Goal: Task Accomplishment & Management: Use online tool/utility

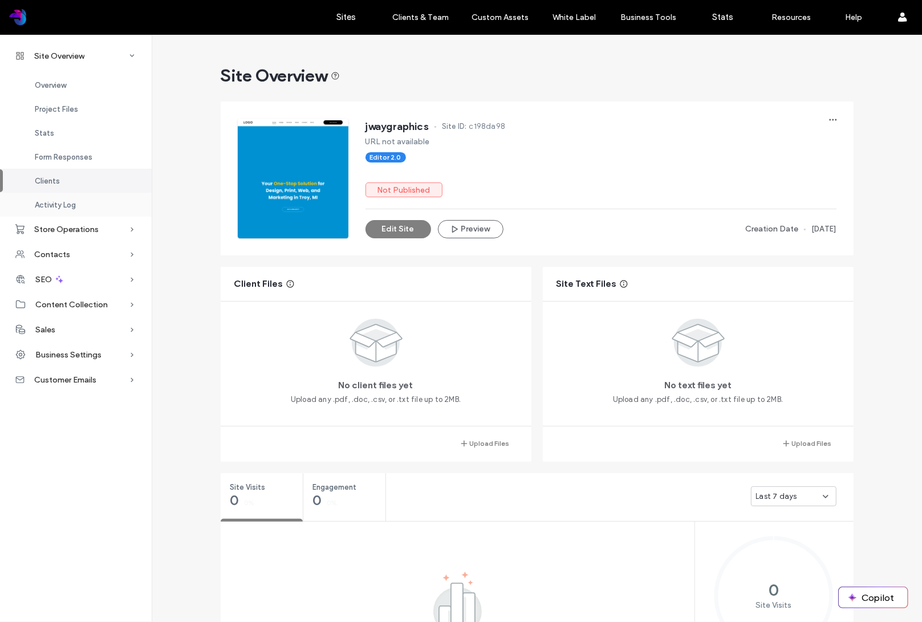
scroll to position [934, 0]
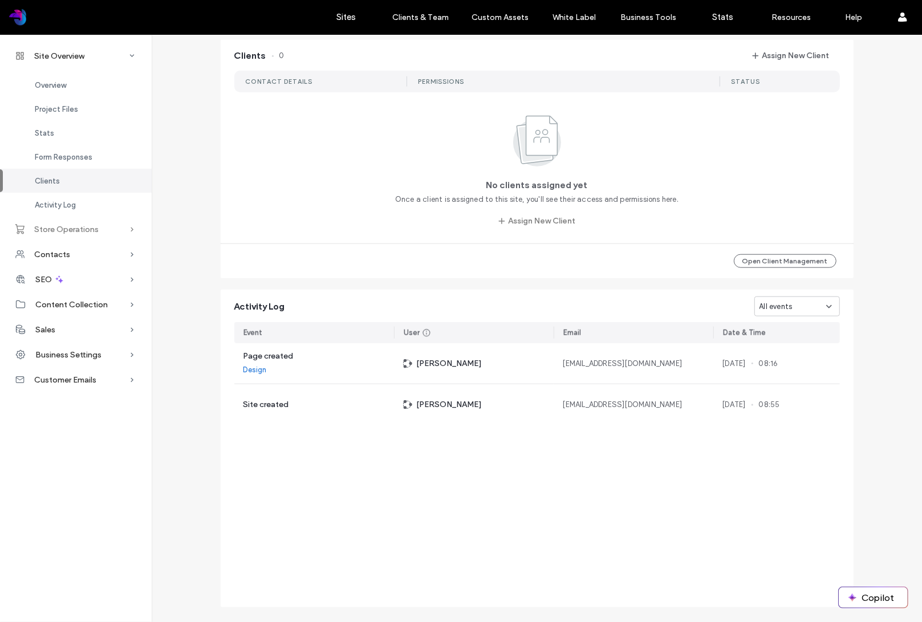
click at [87, 231] on span "Store Operations" at bounding box center [66, 230] width 64 height 10
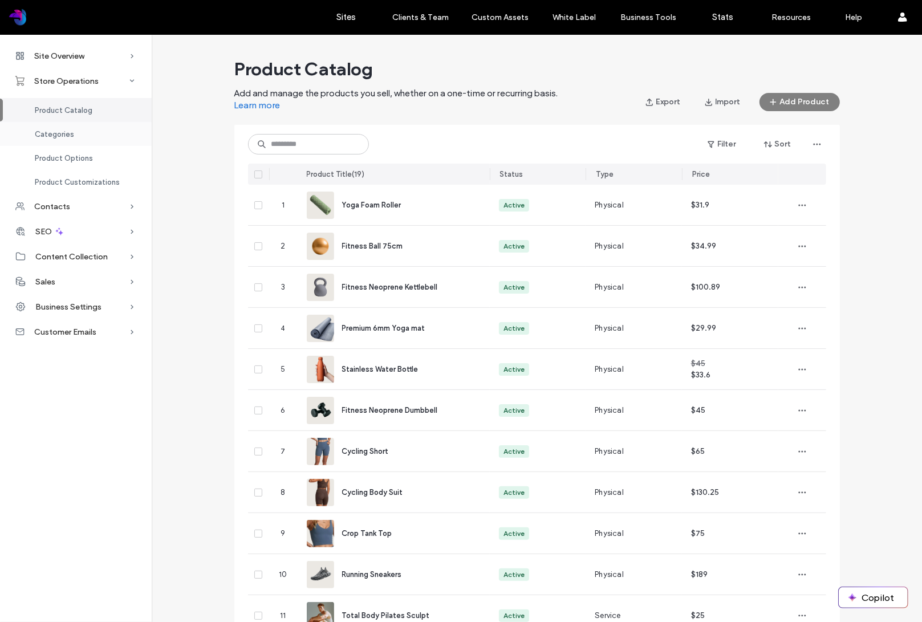
click at [72, 133] on div "Categories" at bounding box center [76, 134] width 152 height 24
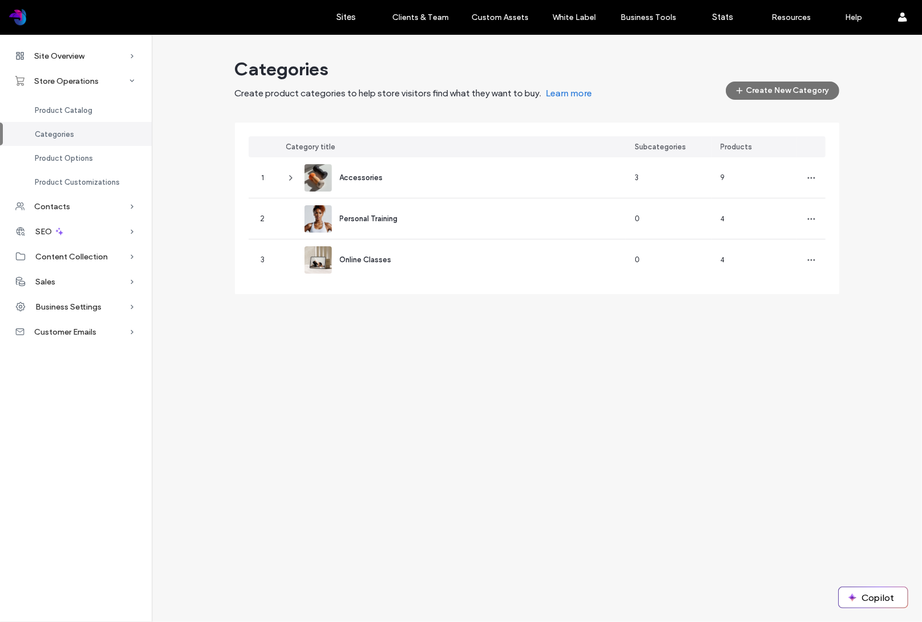
click at [763, 92] on button "Create New Category" at bounding box center [782, 91] width 113 height 18
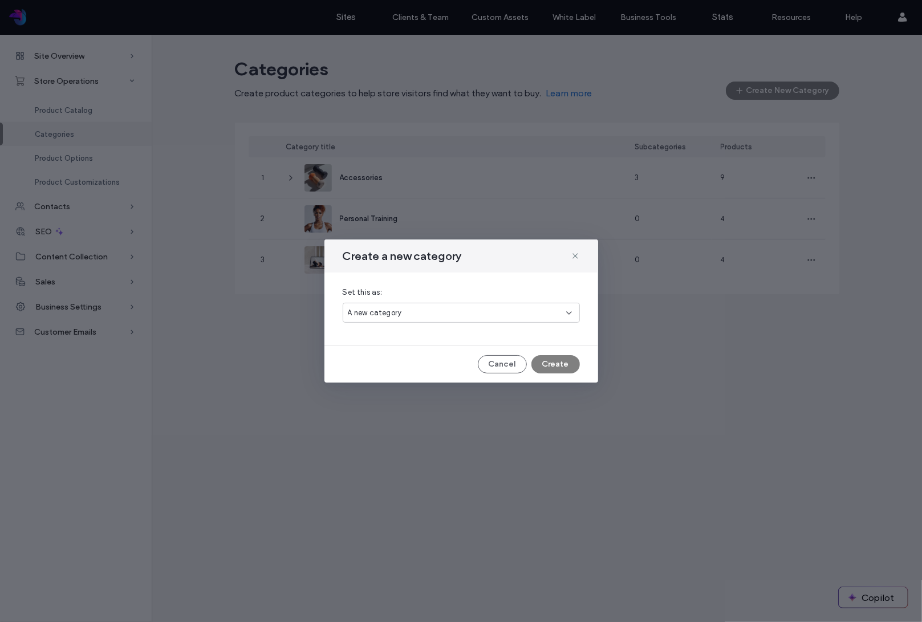
click at [475, 311] on div "A new category" at bounding box center [457, 312] width 218 height 11
click at [474, 310] on div "A new category" at bounding box center [457, 312] width 218 height 11
click at [556, 368] on button "Create" at bounding box center [555, 364] width 48 height 18
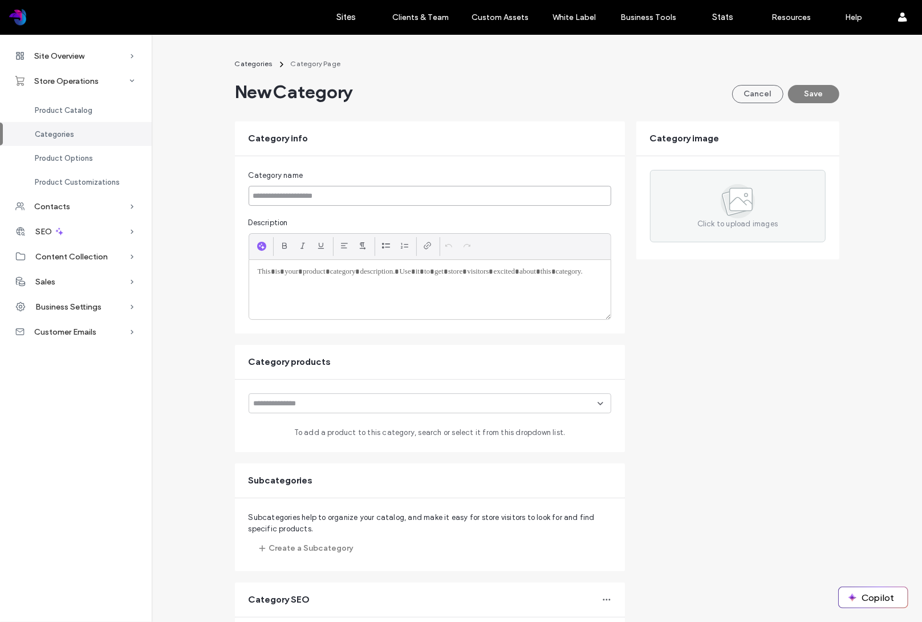
click at [337, 196] on input at bounding box center [430, 196] width 363 height 20
type input "**********"
click at [312, 284] on div at bounding box center [429, 289] width 361 height 59
paste div
click at [509, 404] on input at bounding box center [426, 403] width 344 height 9
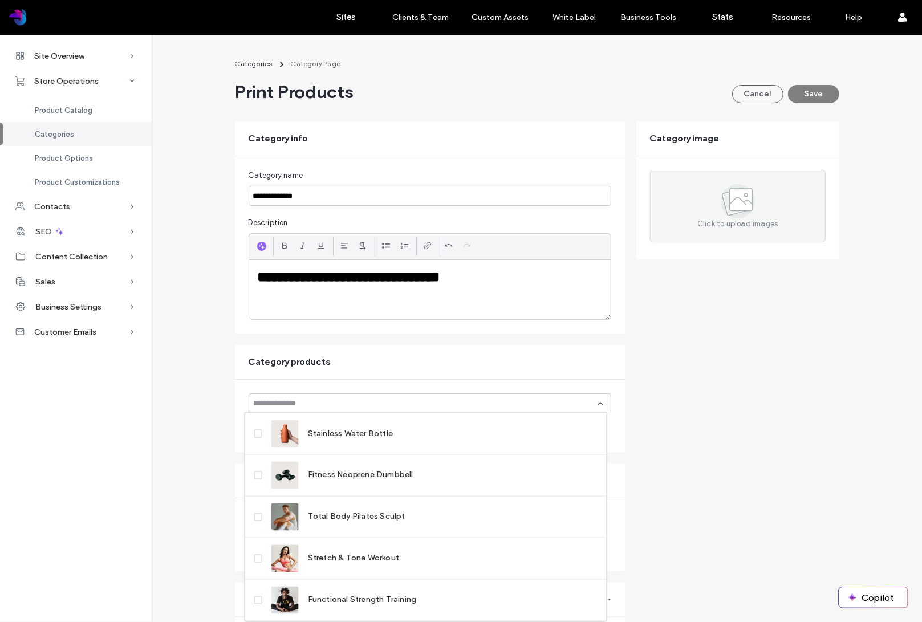
click at [481, 361] on div "Category products" at bounding box center [430, 362] width 390 height 34
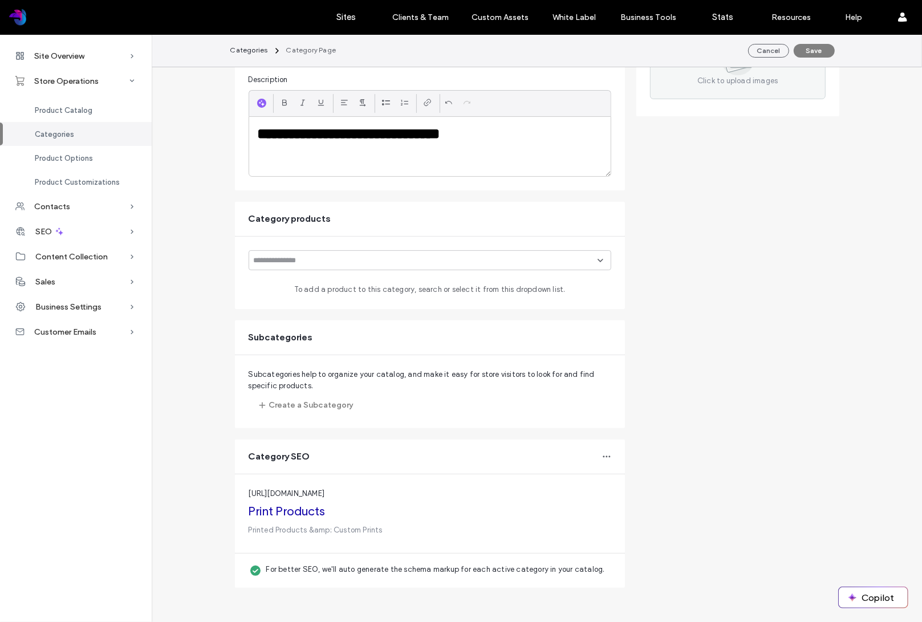
scroll to position [139, 0]
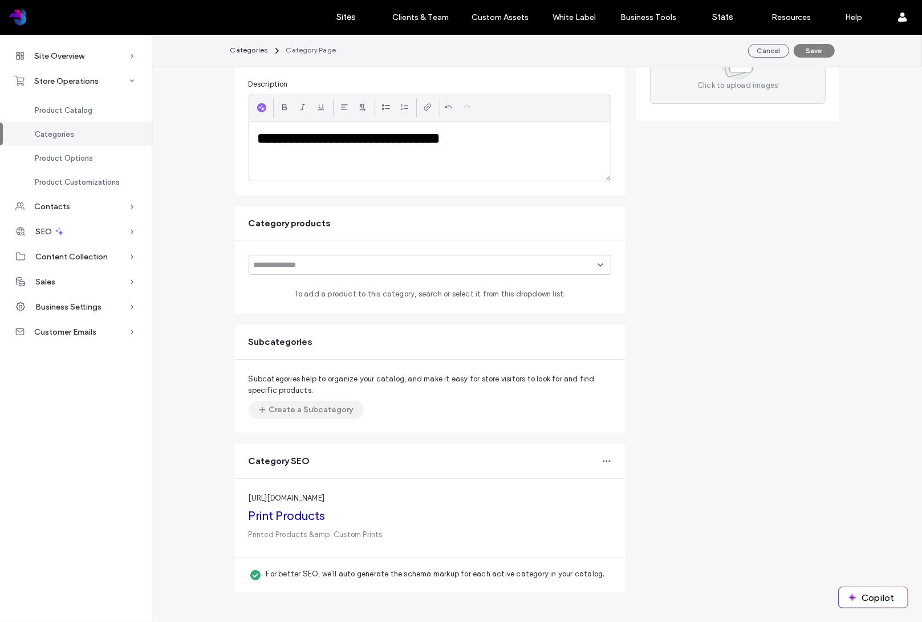
click at [323, 409] on button "Create a Subcategory" at bounding box center [306, 410] width 115 height 18
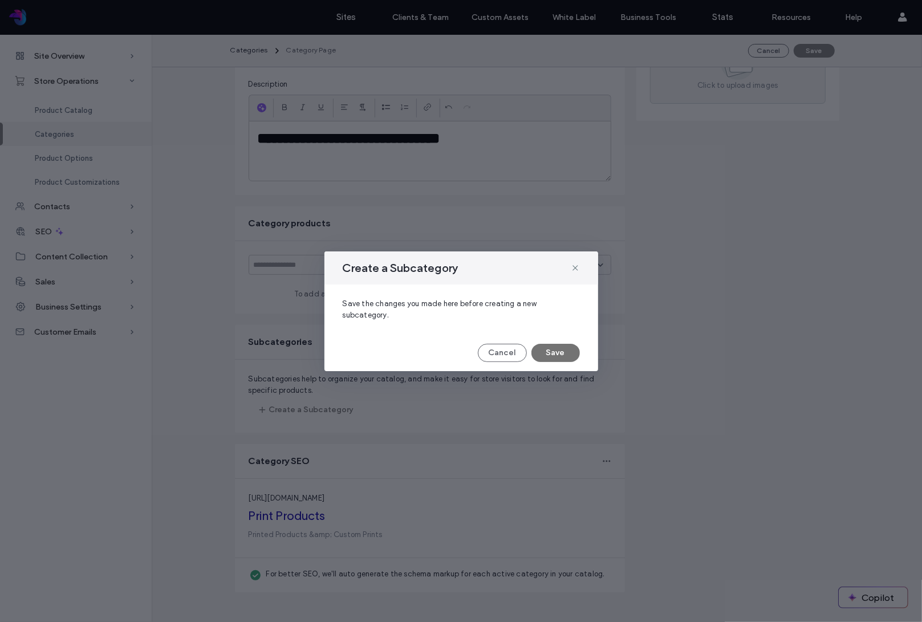
click at [564, 350] on button "Save" at bounding box center [555, 353] width 48 height 18
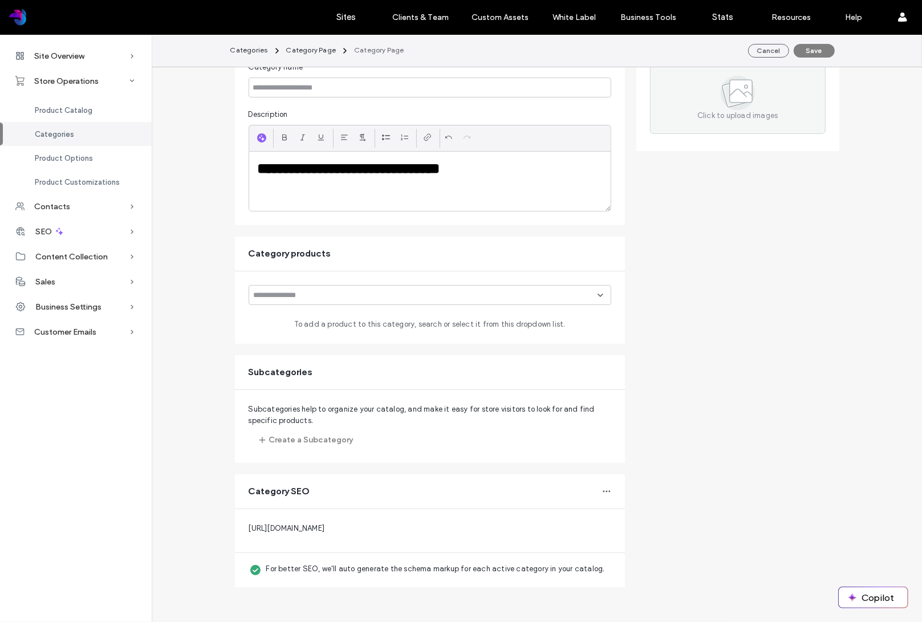
scroll to position [108, 0]
click at [317, 442] on button "Create a Subcategory" at bounding box center [306, 441] width 115 height 18
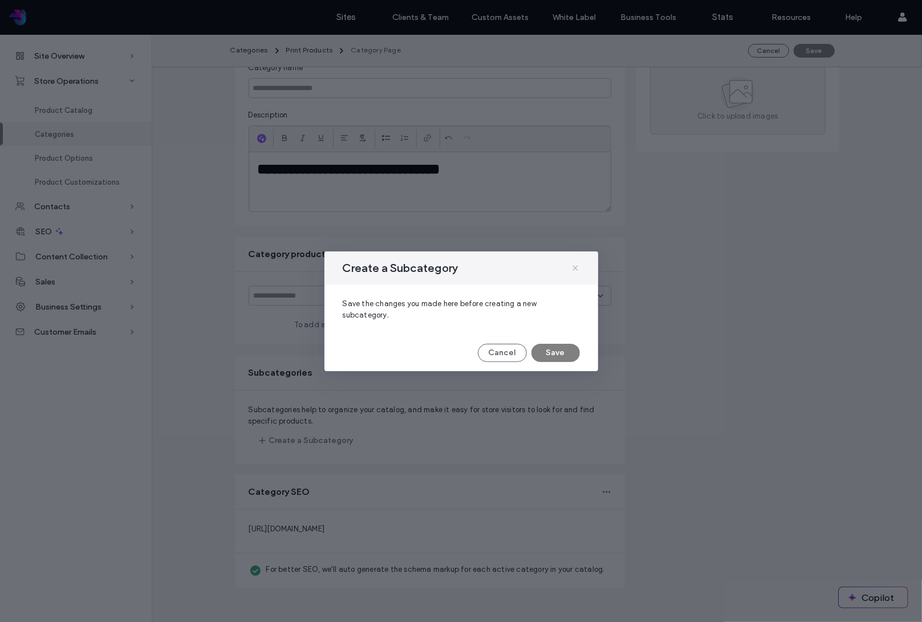
click at [579, 263] on div "Create a Subcategory" at bounding box center [461, 267] width 274 height 33
click at [576, 270] on icon at bounding box center [575, 267] width 9 height 9
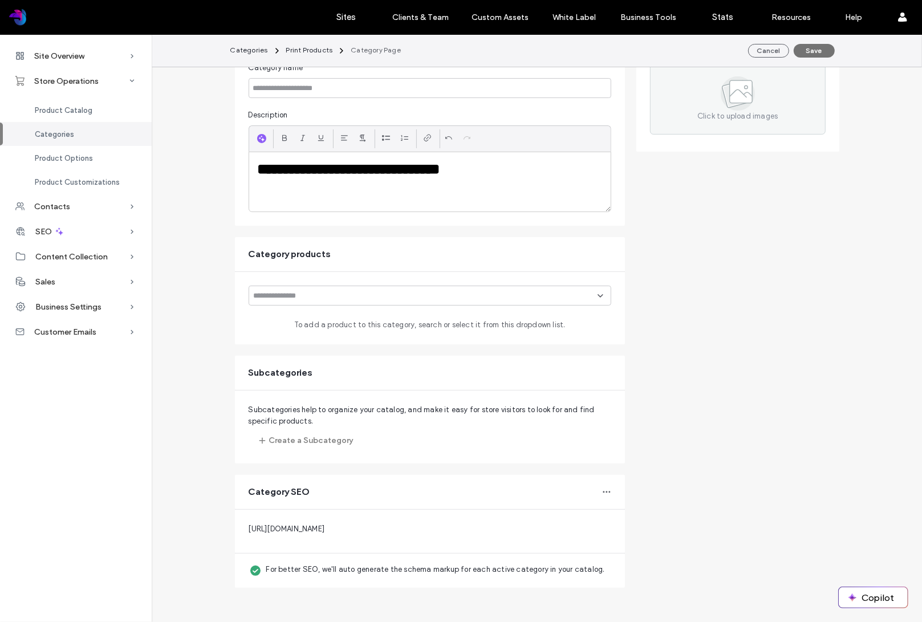
click at [813, 53] on button "Save" at bounding box center [814, 51] width 41 height 14
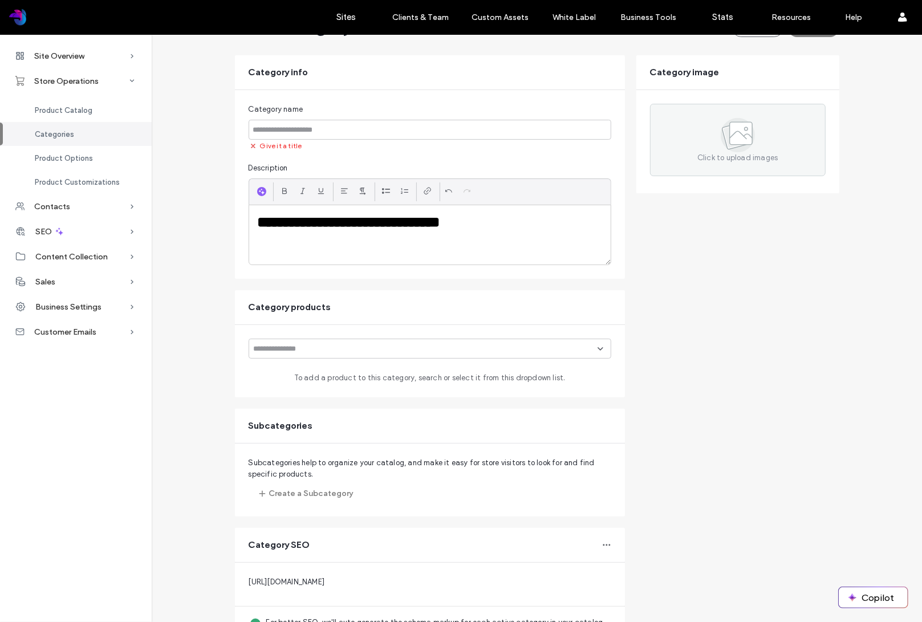
scroll to position [50, 0]
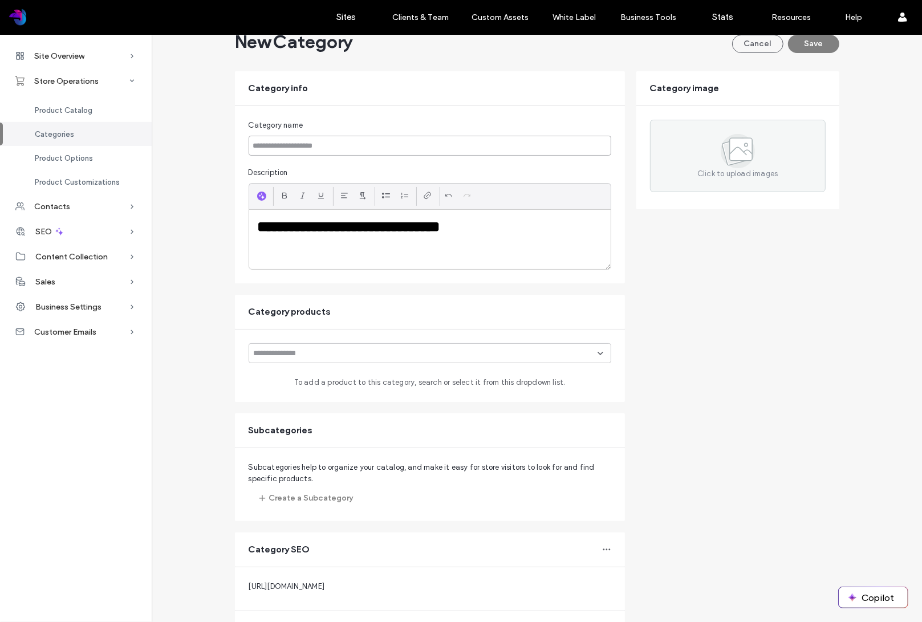
click at [349, 147] on input at bounding box center [430, 146] width 363 height 20
type input "**********"
click at [205, 278] on div "**********" at bounding box center [537, 337] width 770 height 668
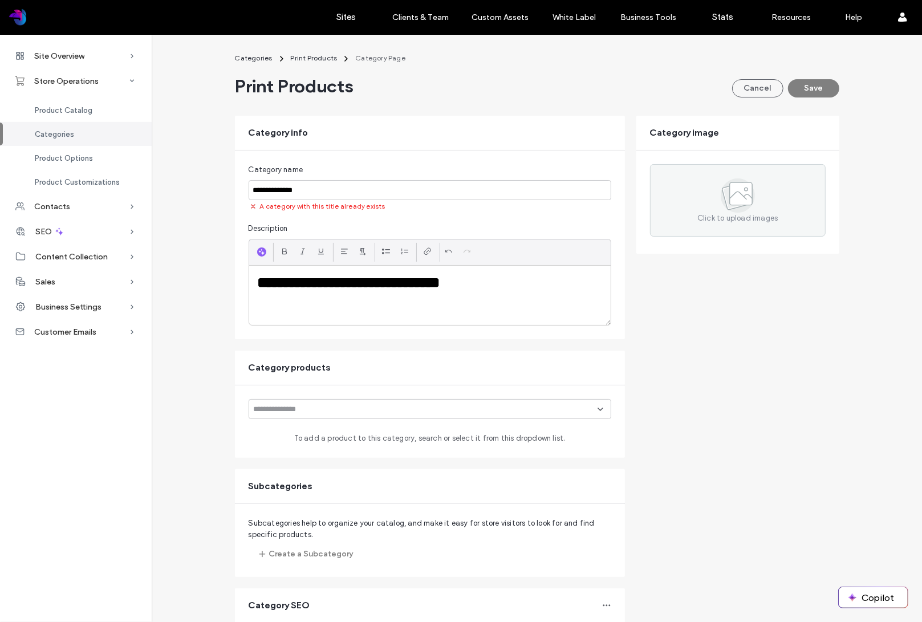
scroll to position [0, 0]
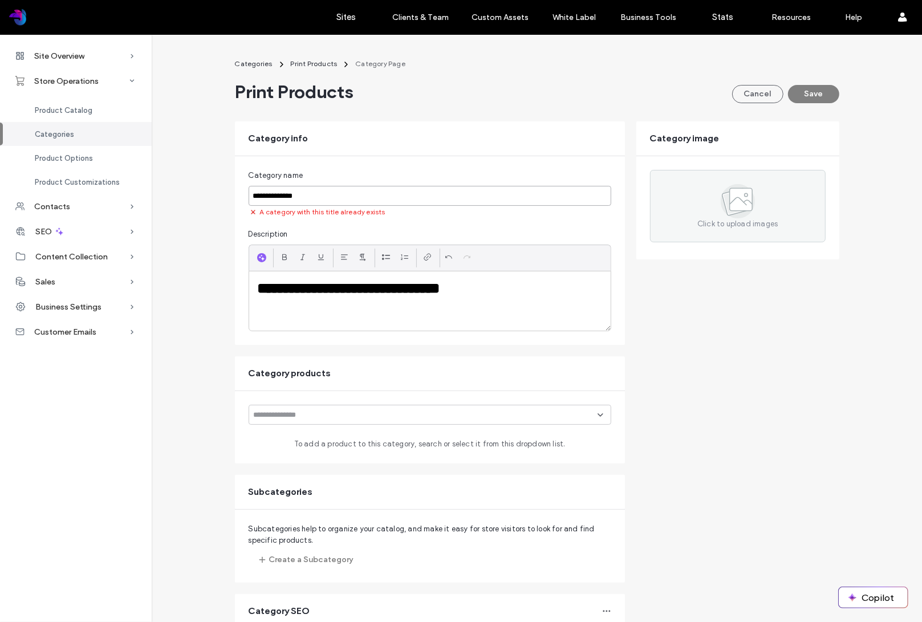
click at [311, 198] on input "**********" at bounding box center [430, 196] width 363 height 20
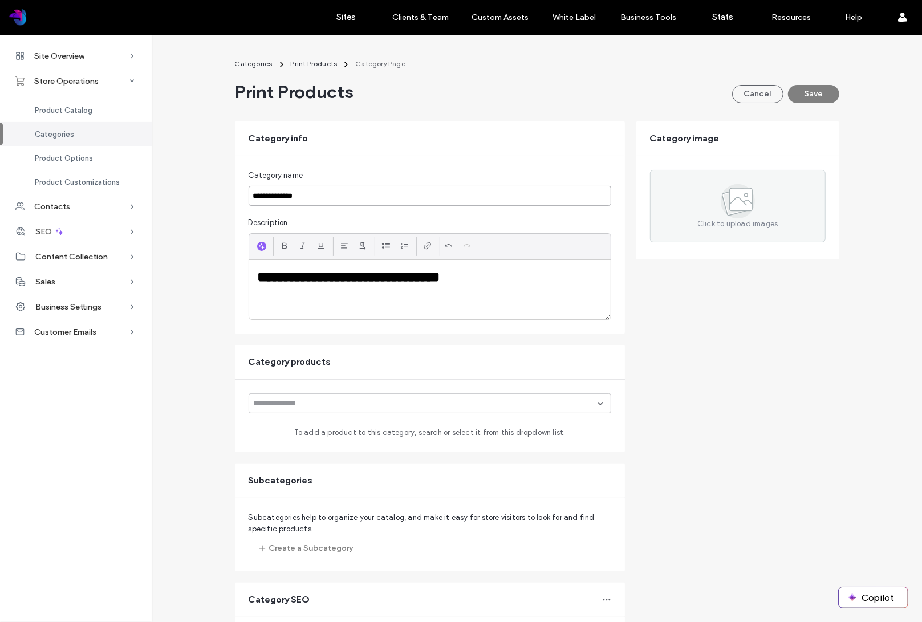
click at [311, 198] on input "**********" at bounding box center [430, 196] width 363 height 20
click at [766, 97] on button "Cancel" at bounding box center [757, 94] width 51 height 18
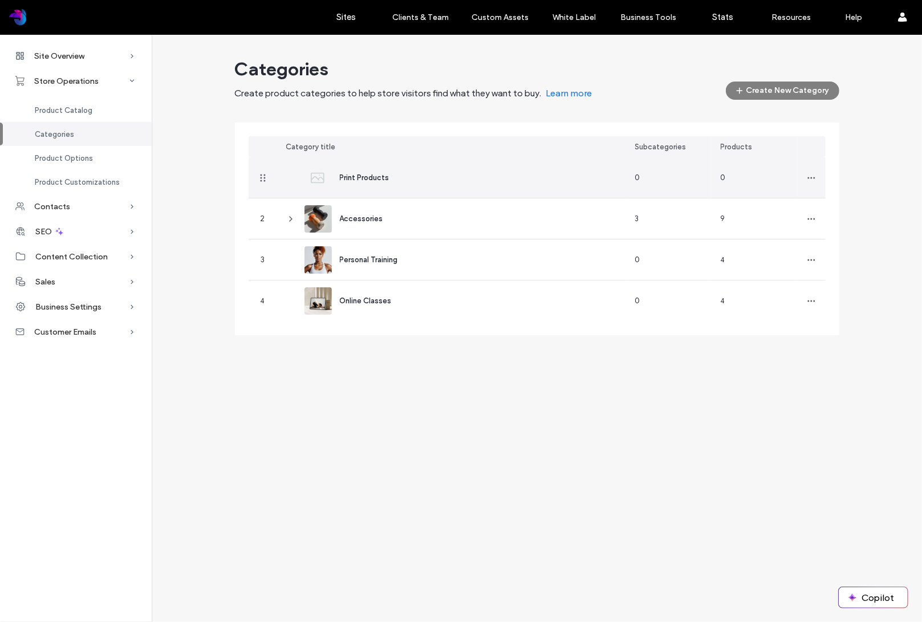
click at [505, 180] on div "Print Products" at bounding box center [451, 177] width 349 height 40
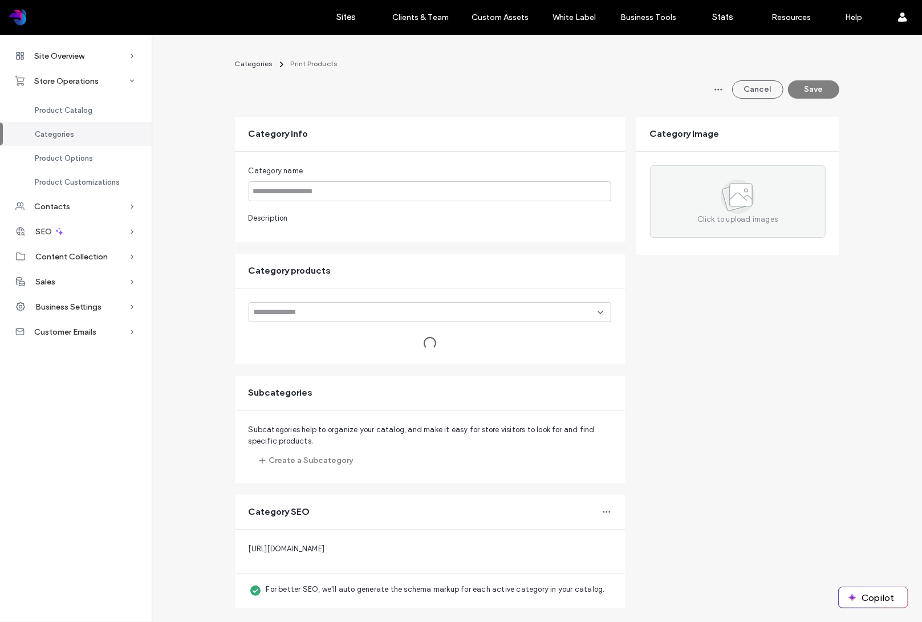
type input "**********"
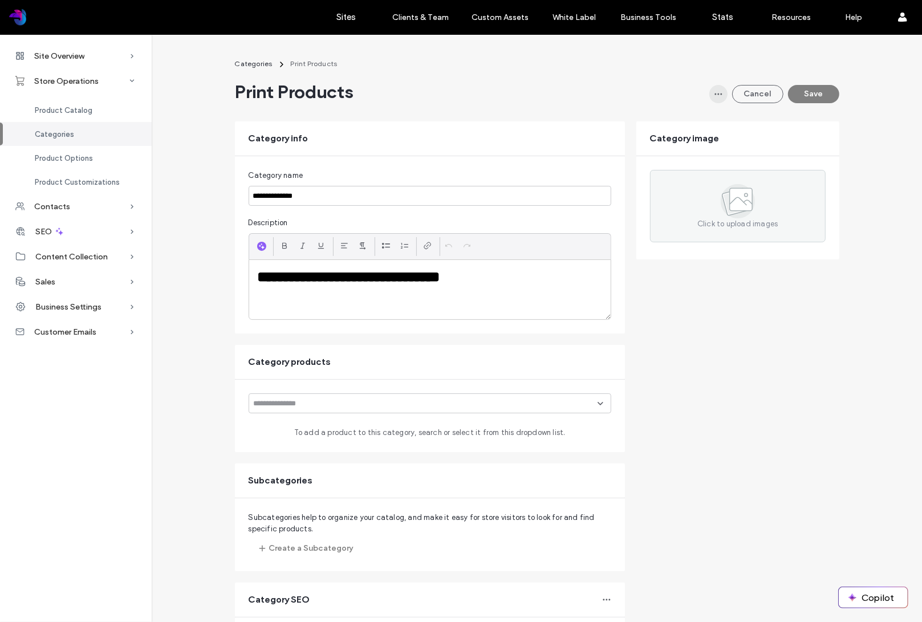
click at [718, 96] on icon "button" at bounding box center [718, 94] width 9 height 9
drag, startPoint x: 638, startPoint y: 90, endPoint x: 612, endPoint y: 89, distance: 26.2
click at [637, 90] on div "Print Products Cancel Save" at bounding box center [537, 91] width 604 height 23
click at [258, 62] on span "Categories" at bounding box center [254, 63] width 38 height 9
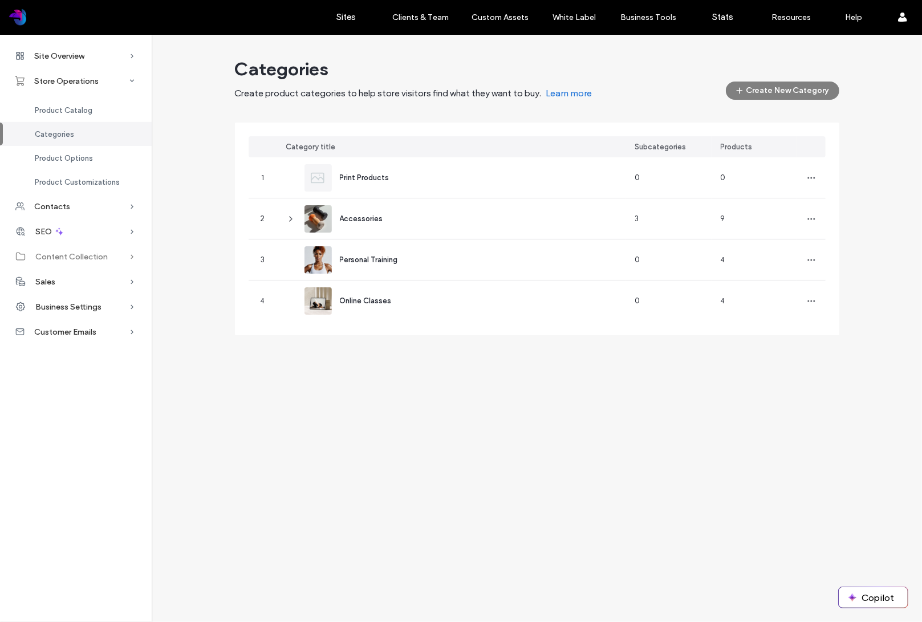
click at [79, 262] on div "Content Collection" at bounding box center [76, 256] width 152 height 25
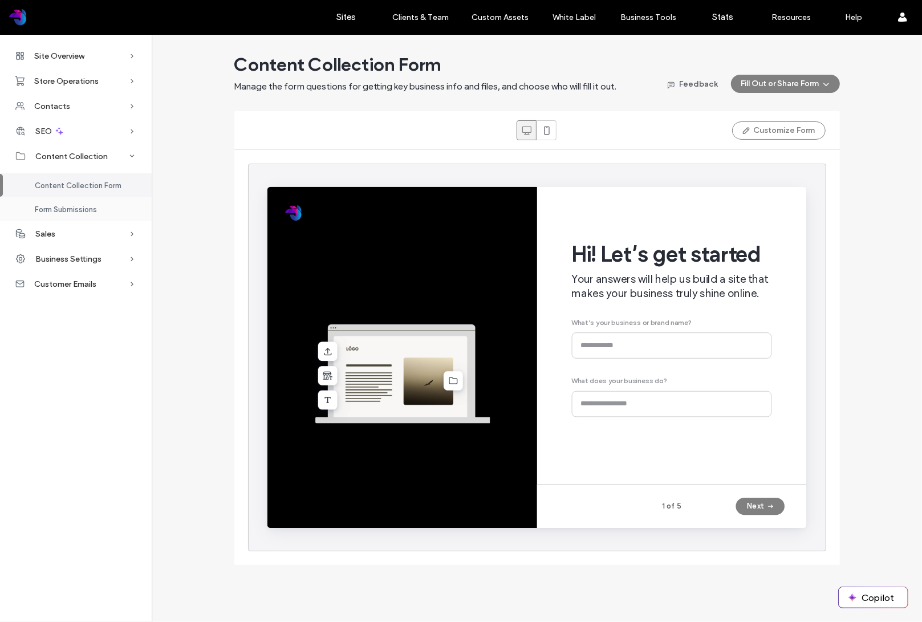
click at [73, 210] on span "Form Submissions" at bounding box center [66, 209] width 62 height 9
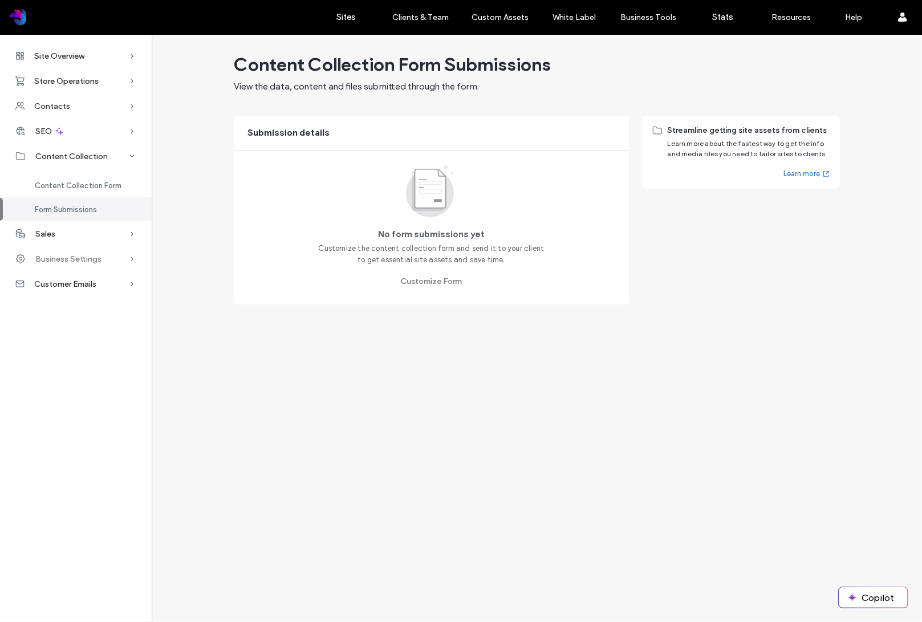
click at [65, 259] on span "Business Settings" at bounding box center [68, 259] width 66 height 10
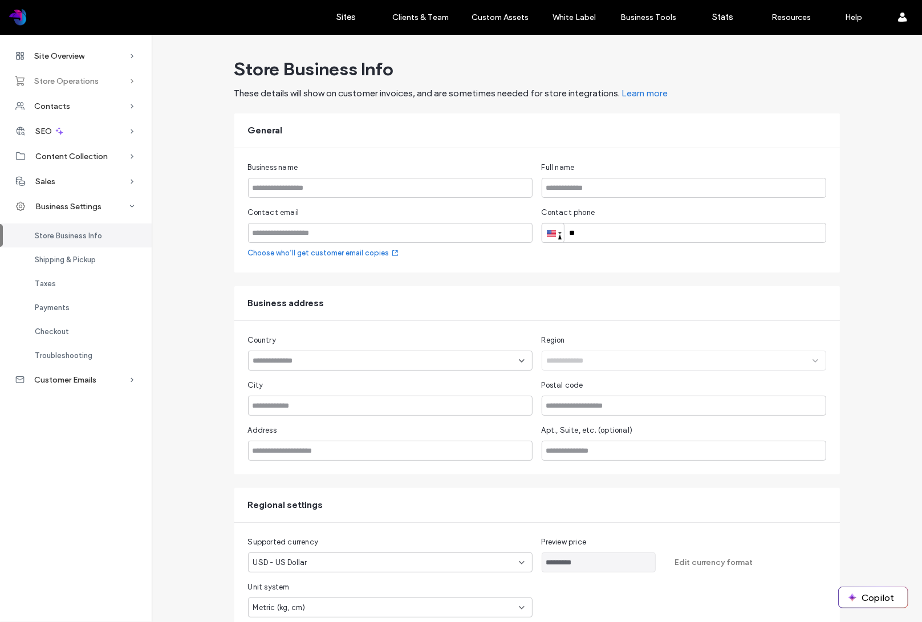
click at [51, 79] on span "Store Operations" at bounding box center [66, 81] width 64 height 10
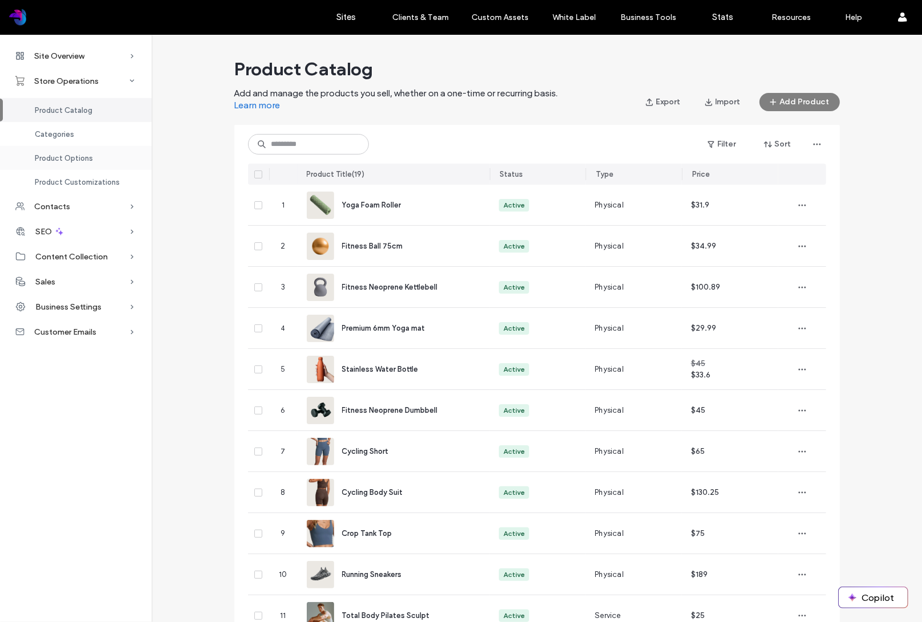
drag, startPoint x: 80, startPoint y: 183, endPoint x: 80, endPoint y: 159, distance: 23.9
click at [80, 183] on span "Product Customizations" at bounding box center [77, 182] width 85 height 9
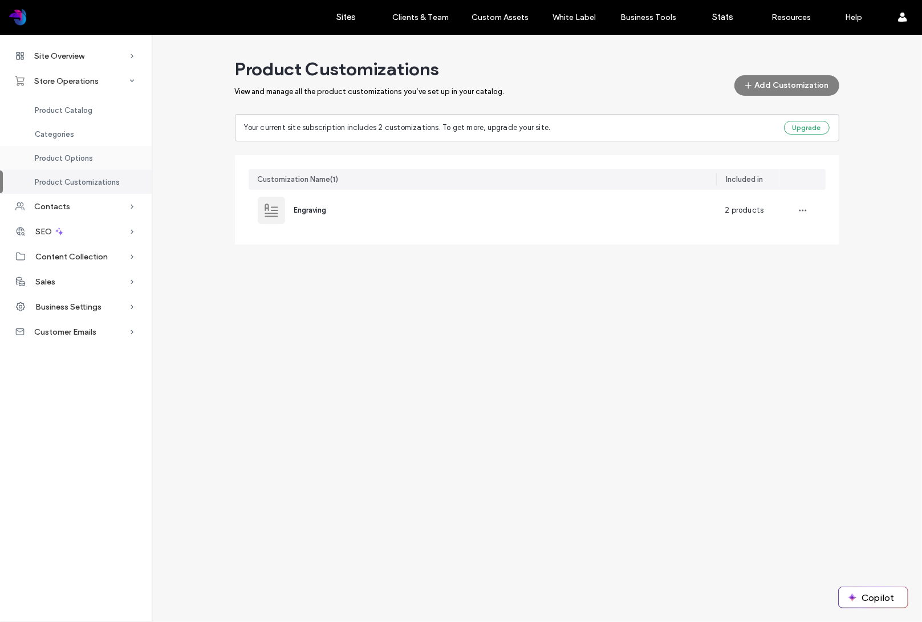
click at [81, 158] on span "Product Options" at bounding box center [64, 158] width 58 height 9
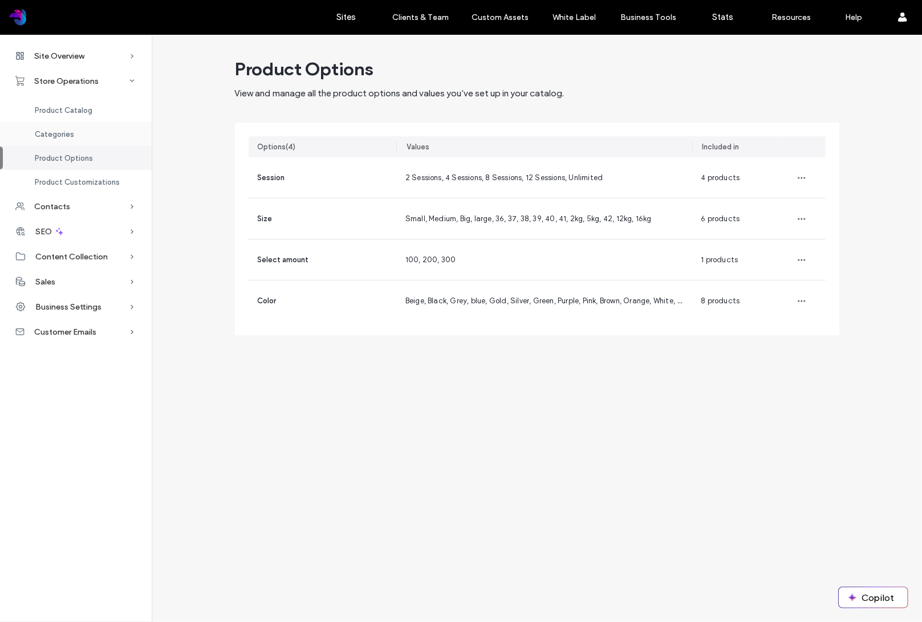
click at [74, 130] on div "Categories" at bounding box center [76, 134] width 152 height 24
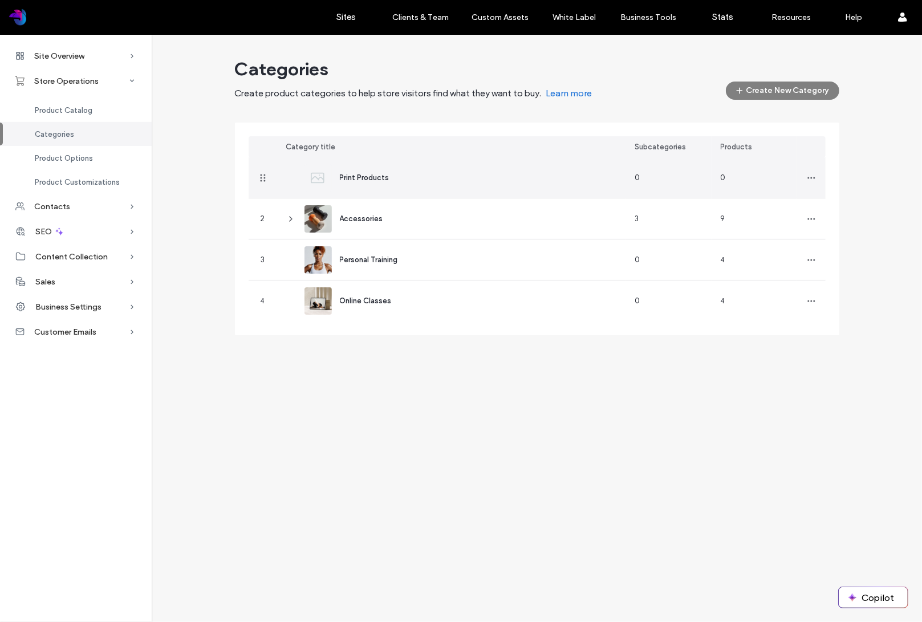
click at [362, 177] on span "Print Products" at bounding box center [365, 177] width 50 height 9
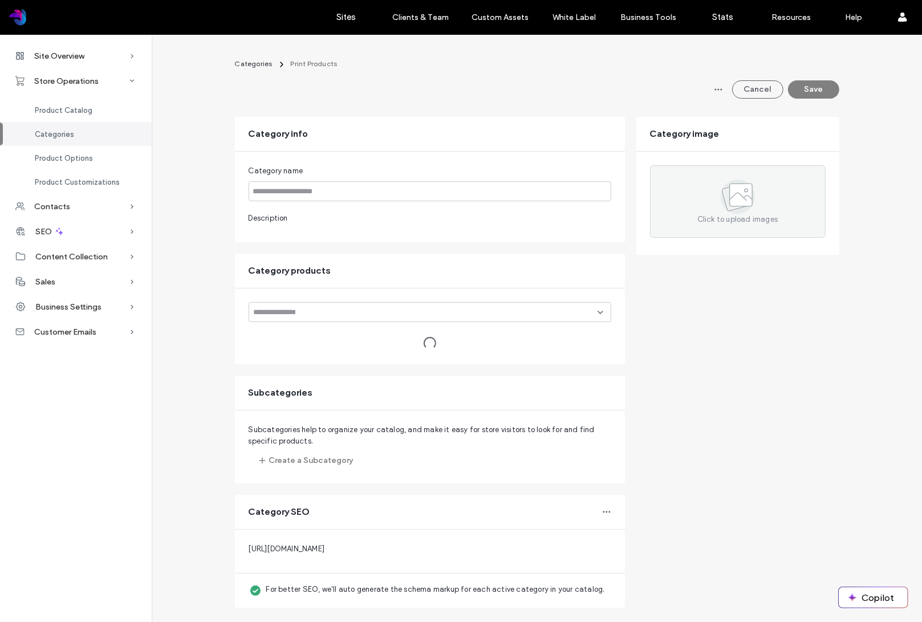
type input "**********"
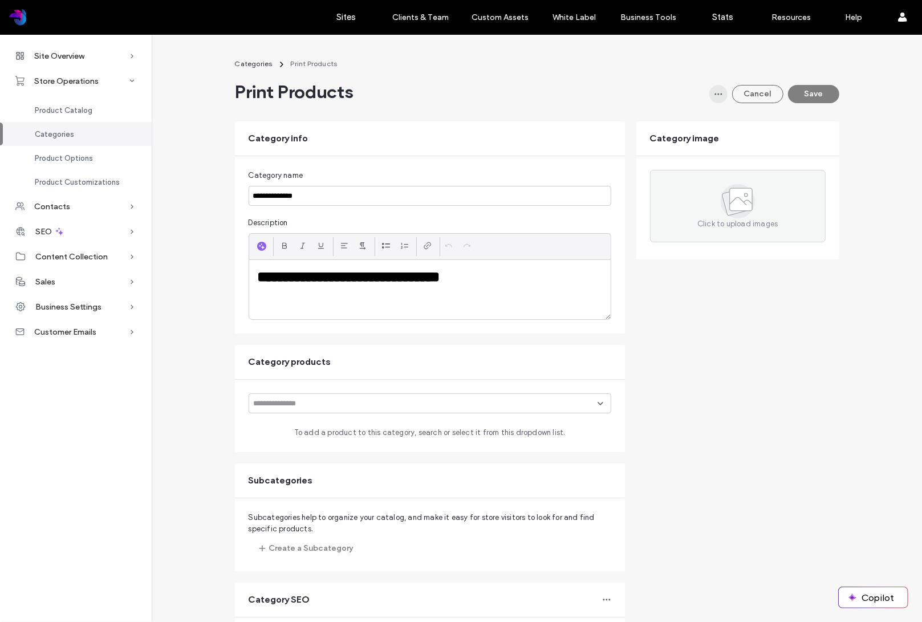
click at [715, 91] on icon "button" at bounding box center [718, 94] width 9 height 9
click at [652, 86] on div "Print Products Cancel Save" at bounding box center [537, 91] width 604 height 23
click at [506, 274] on h1 "**********" at bounding box center [430, 277] width 344 height 21
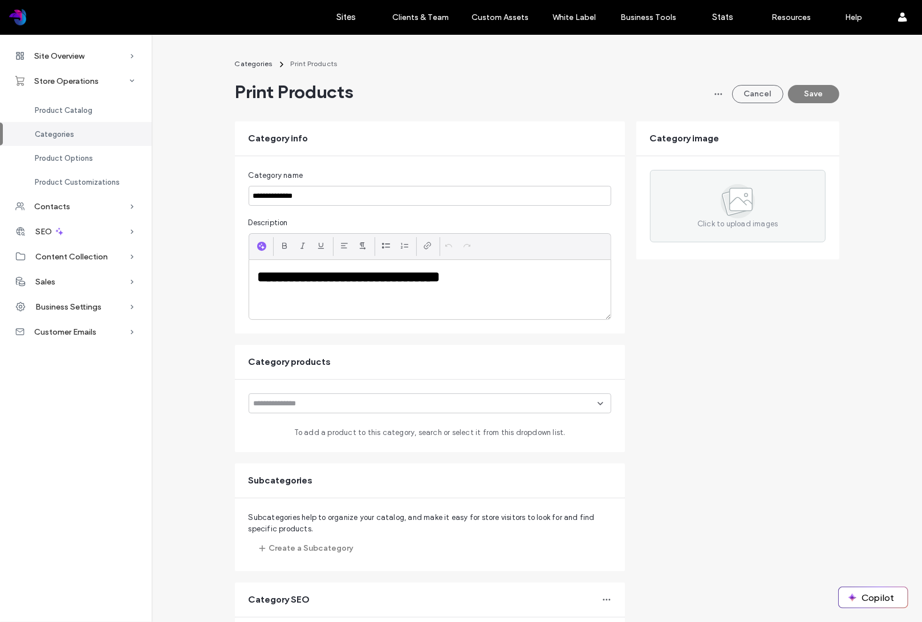
click at [692, 291] on form "**********" at bounding box center [537, 425] width 604 height 609
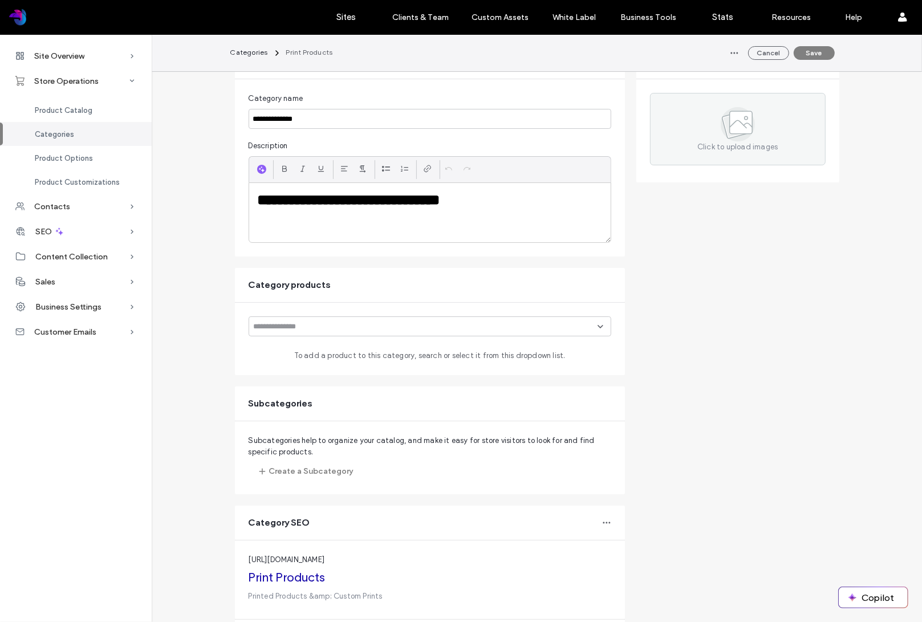
scroll to position [143, 0]
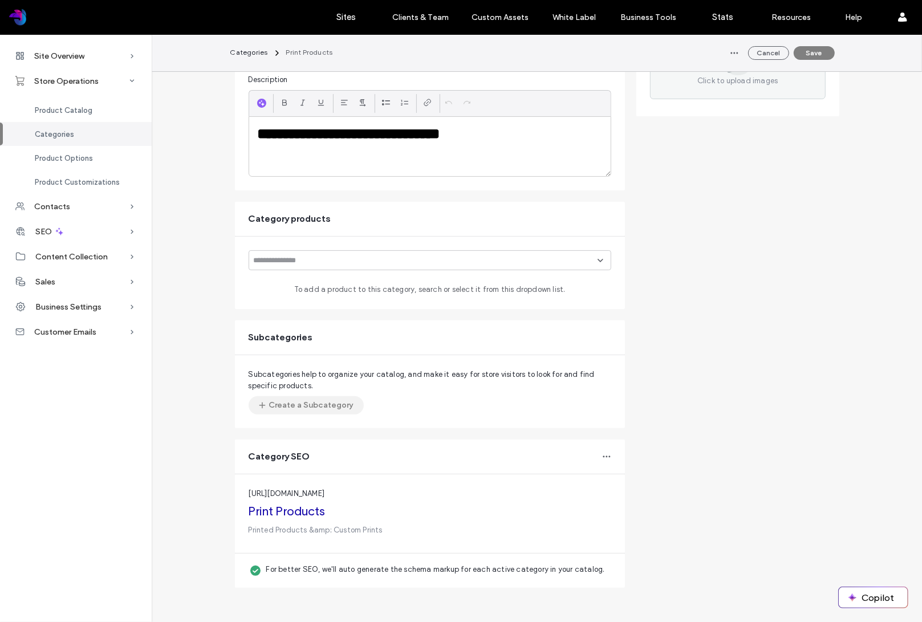
click at [320, 402] on button "Create a Subcategory" at bounding box center [306, 405] width 115 height 18
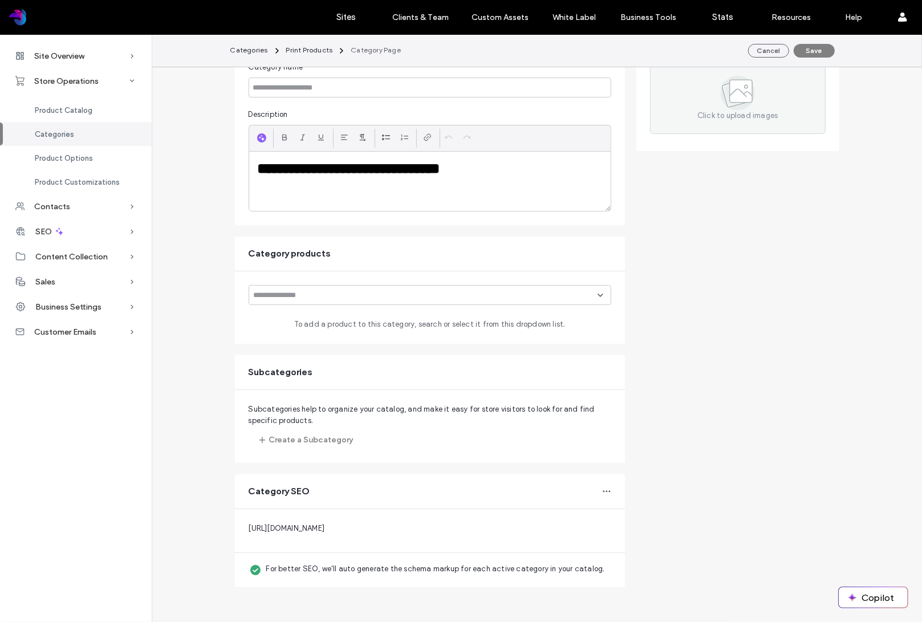
scroll to position [108, 0]
click at [380, 291] on input at bounding box center [426, 295] width 344 height 9
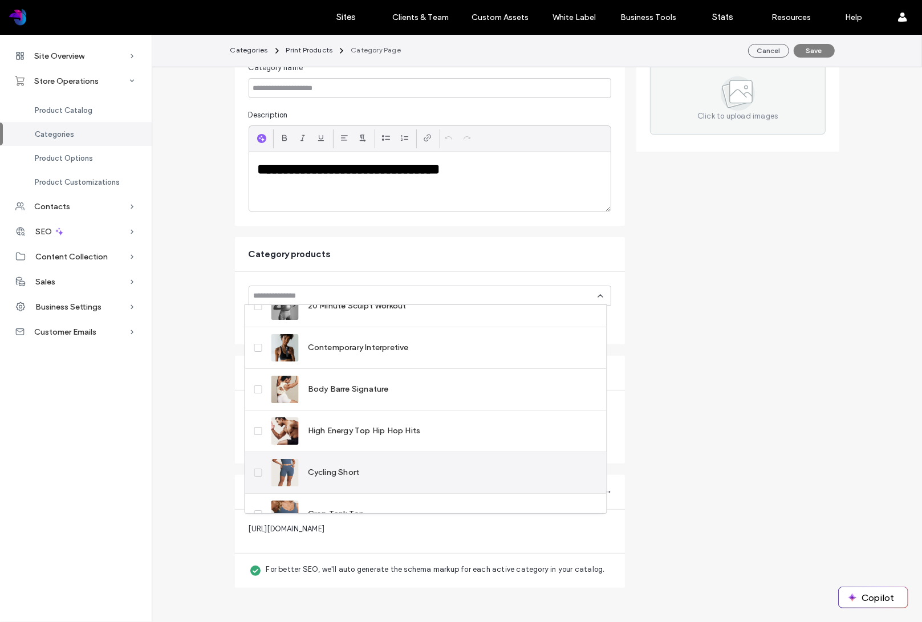
scroll to position [582, 0]
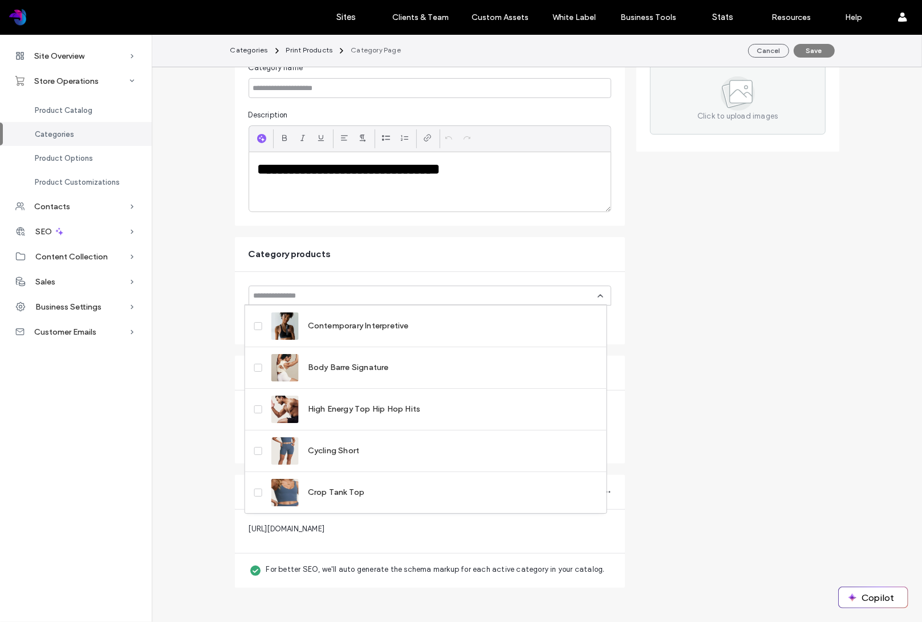
click at [695, 421] on form "**********" at bounding box center [537, 301] width 604 height 574
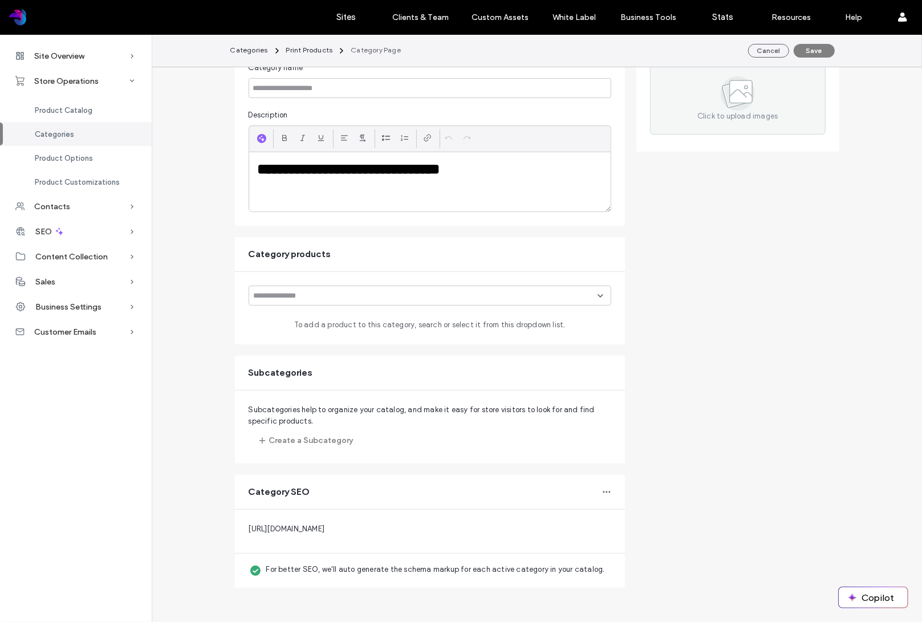
scroll to position [0, 0]
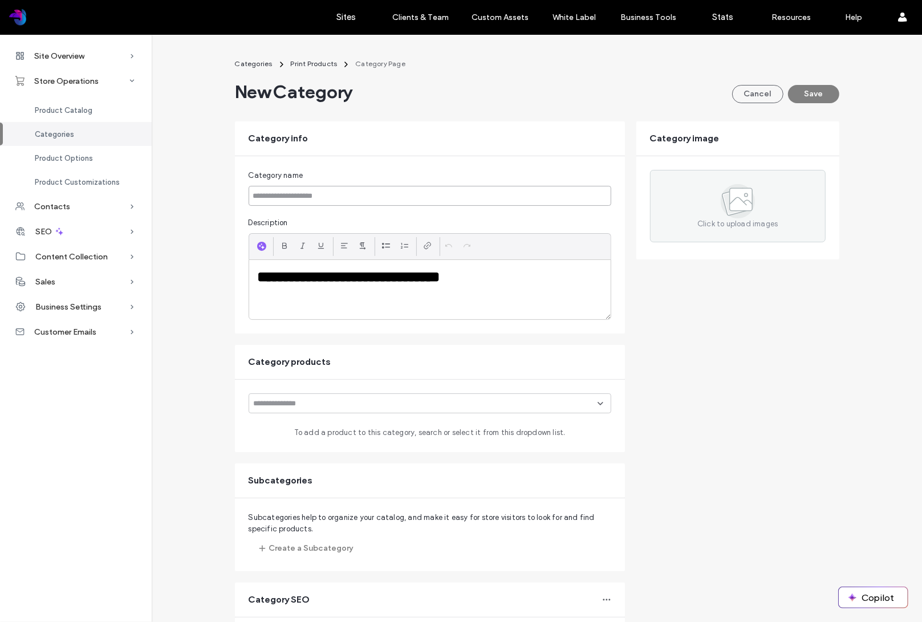
click at [370, 203] on input at bounding box center [430, 196] width 363 height 20
click at [307, 195] on input at bounding box center [430, 196] width 363 height 20
type input "*********"
click at [368, 276] on h1 "**********" at bounding box center [430, 277] width 344 height 21
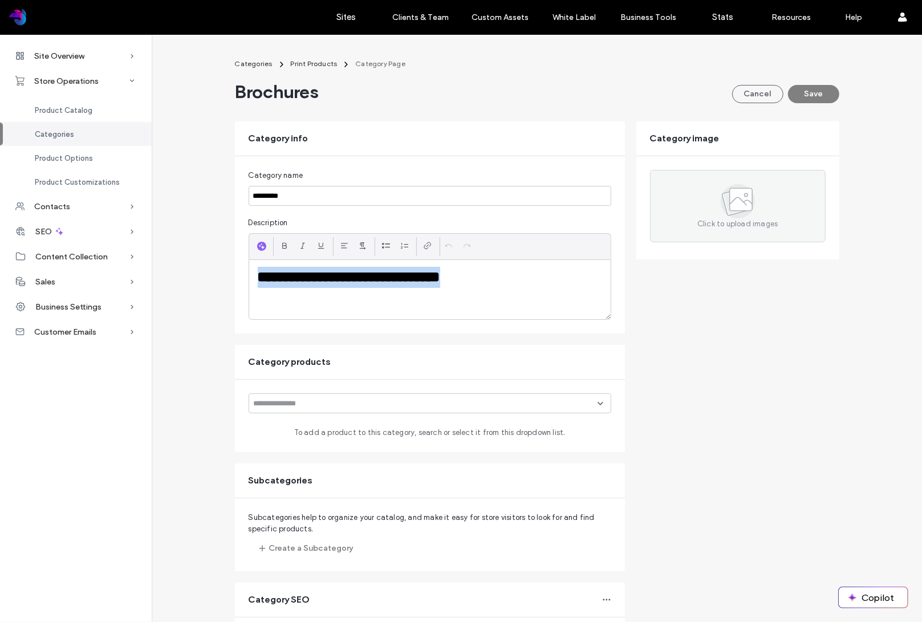
click at [368, 276] on h1 "**********" at bounding box center [430, 277] width 344 height 21
click at [310, 275] on h1 at bounding box center [430, 277] width 344 height 21
paste div
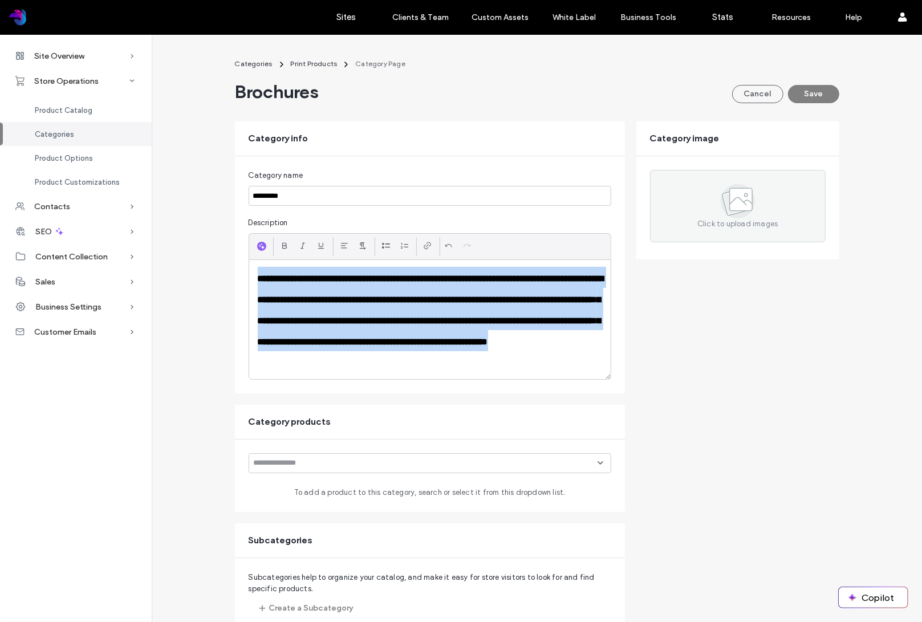
drag, startPoint x: 510, startPoint y: 365, endPoint x: 231, endPoint y: 266, distance: 295.4
click at [227, 267] on div "**********" at bounding box center [537, 441] width 632 height 776
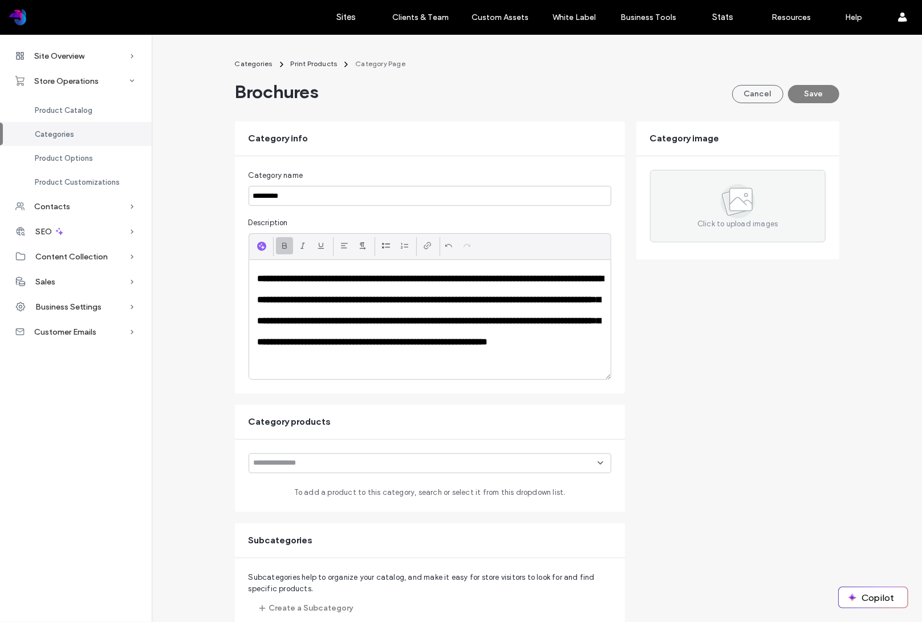
click at [280, 245] on icon at bounding box center [284, 245] width 9 height 9
click at [280, 244] on icon at bounding box center [284, 245] width 9 height 9
click at [492, 364] on h1 "**********" at bounding box center [430, 319] width 344 height 105
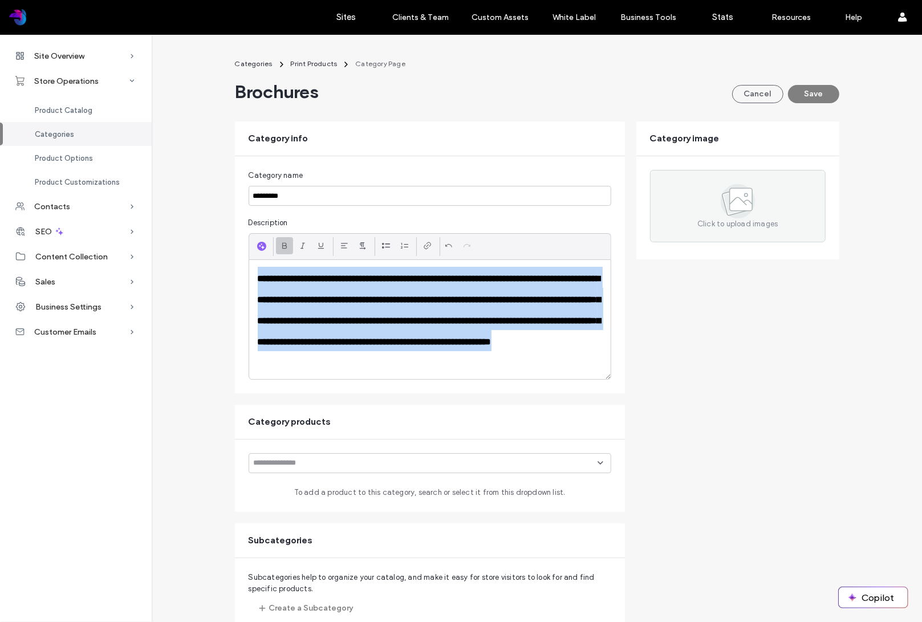
drag, startPoint x: 515, startPoint y: 363, endPoint x: 233, endPoint y: 264, distance: 299.1
click at [235, 264] on div "**********" at bounding box center [430, 274] width 390 height 237
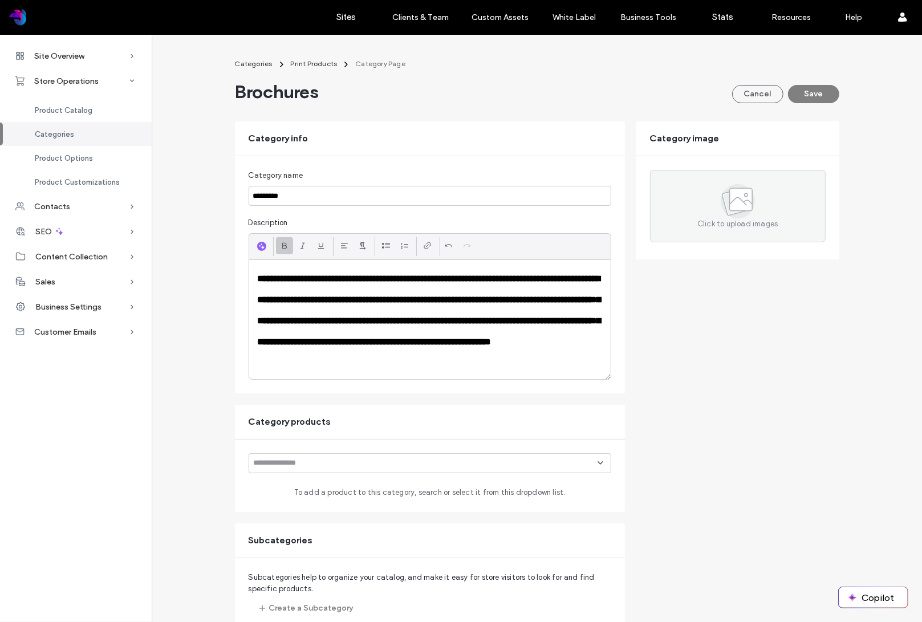
click at [518, 458] on input at bounding box center [426, 462] width 344 height 9
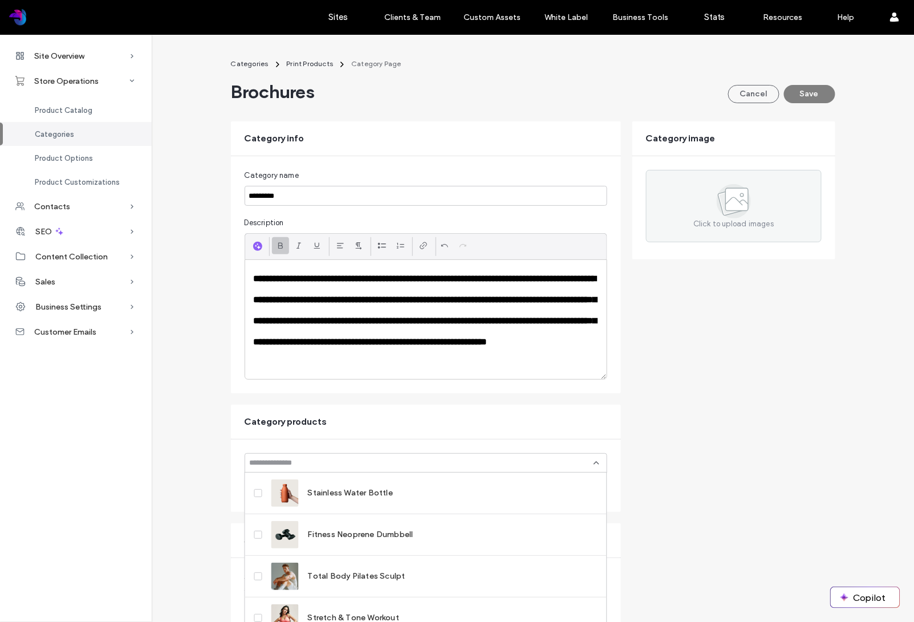
click at [656, 422] on form "**********" at bounding box center [533, 472] width 604 height 703
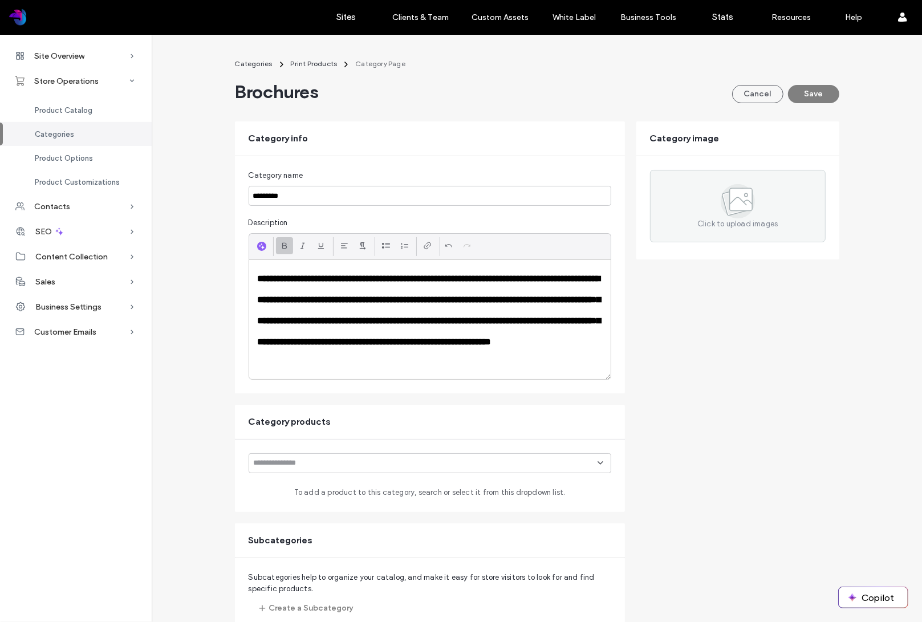
click at [523, 348] on h1 "**********" at bounding box center [430, 319] width 344 height 105
click at [526, 365] on h1 "**********" at bounding box center [430, 319] width 344 height 105
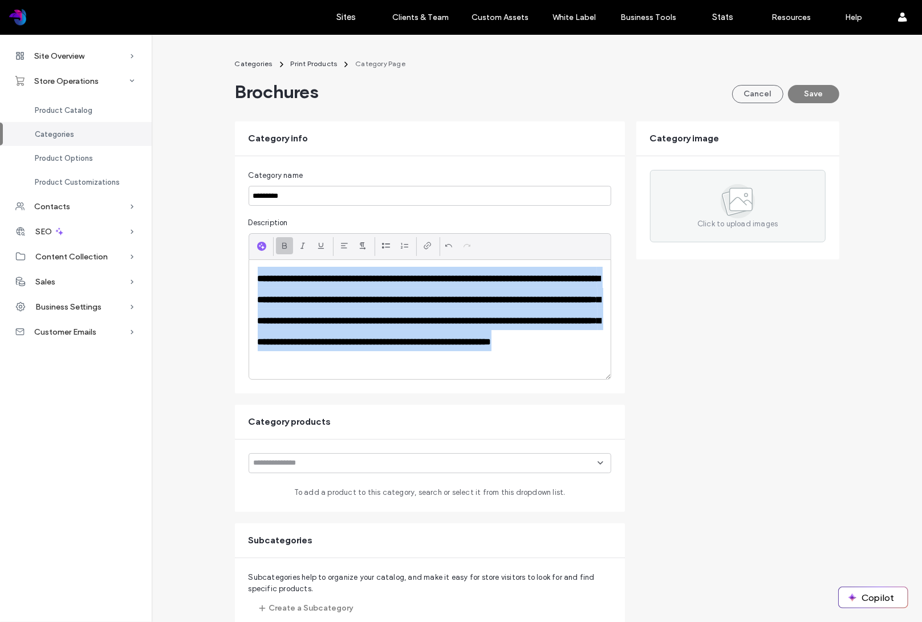
click at [316, 294] on h1 "**********" at bounding box center [430, 319] width 344 height 105
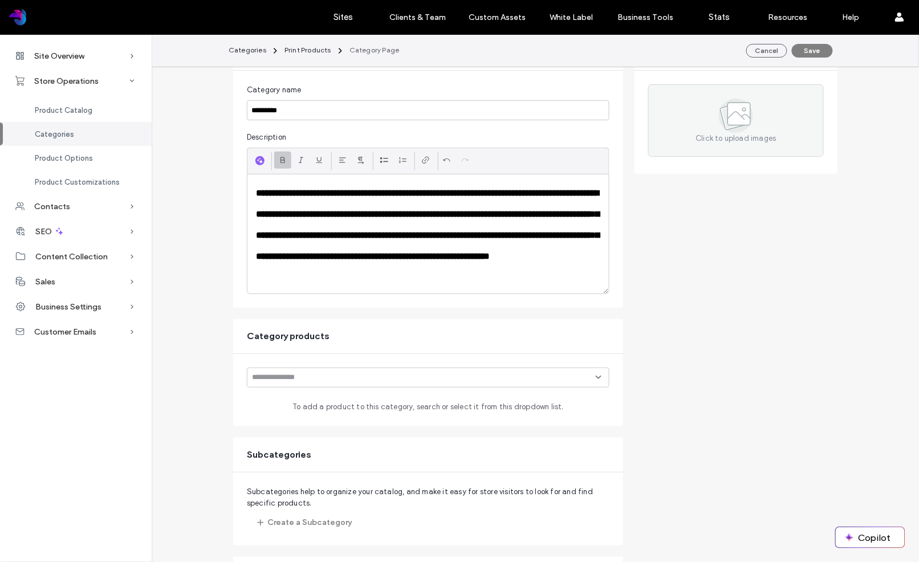
scroll to position [165, 0]
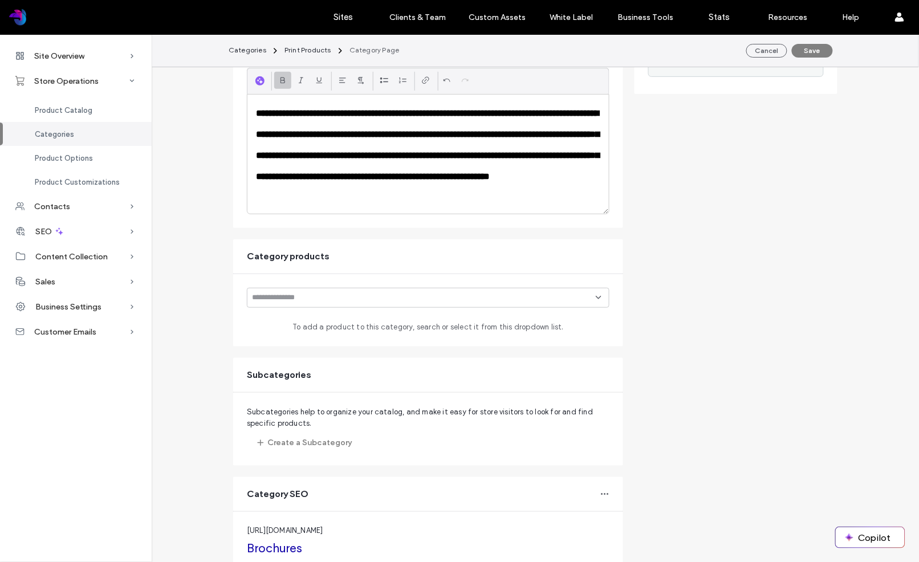
click at [345, 297] on input at bounding box center [424, 297] width 344 height 9
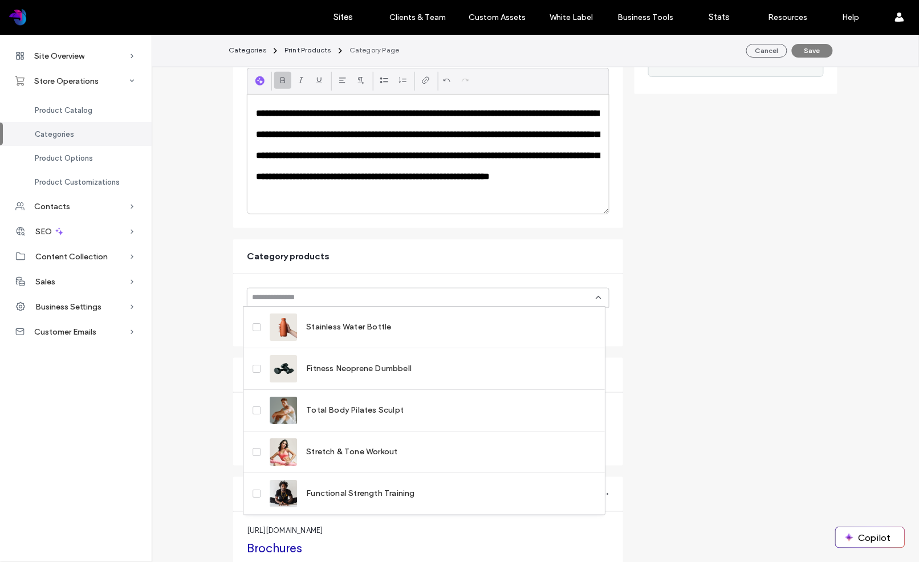
drag, startPoint x: 371, startPoint y: 274, endPoint x: 360, endPoint y: 272, distance: 11.1
click at [371, 274] on div "To add a product to this category, search or select it from this dropdown list." at bounding box center [428, 310] width 390 height 72
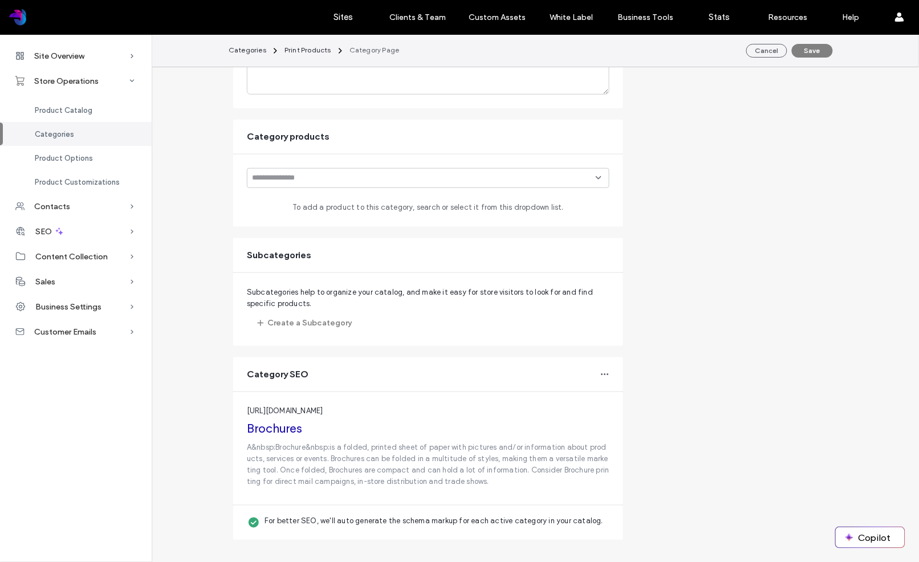
scroll to position [0, 0]
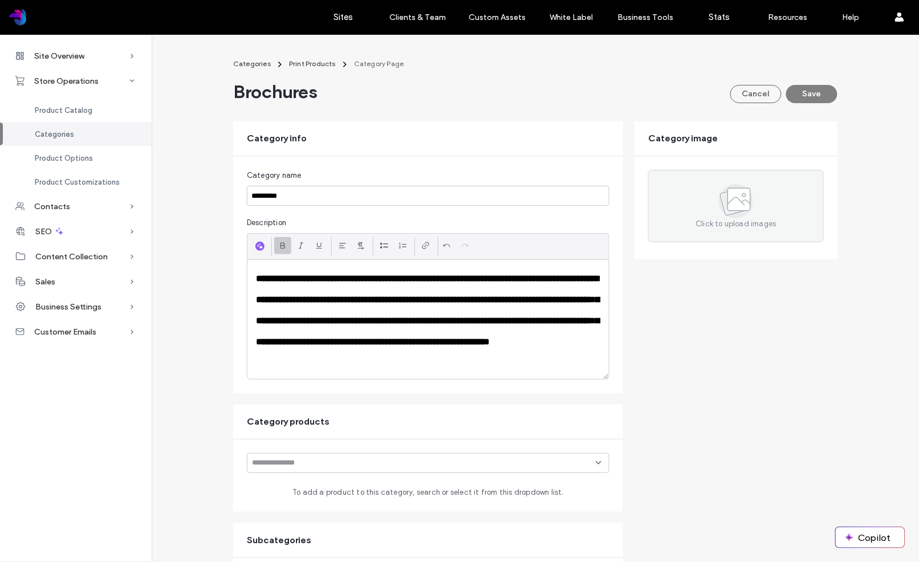
click at [507, 350] on h1 "**********" at bounding box center [428, 319] width 344 height 105
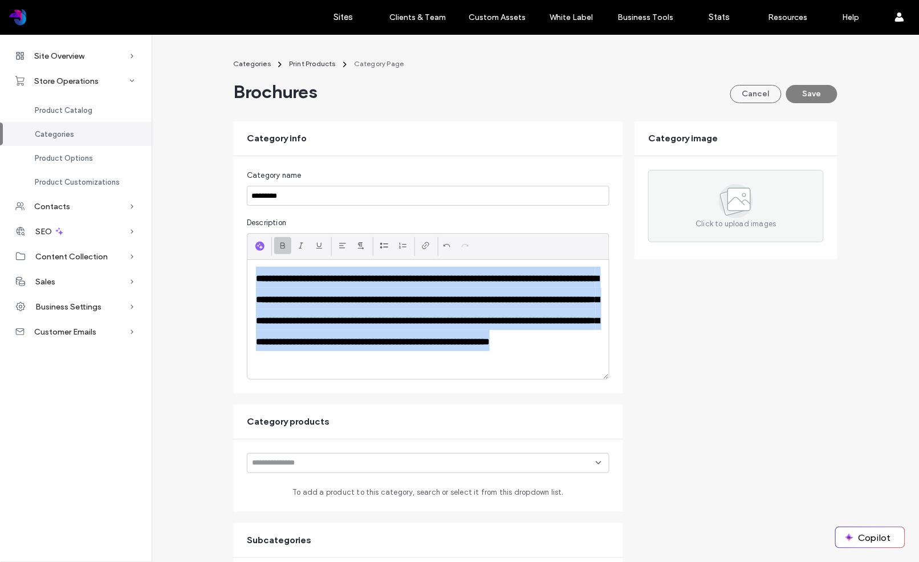
drag, startPoint x: 502, startPoint y: 364, endPoint x: 249, endPoint y: 263, distance: 272.7
click at [234, 268] on div "**********" at bounding box center [428, 274] width 390 height 237
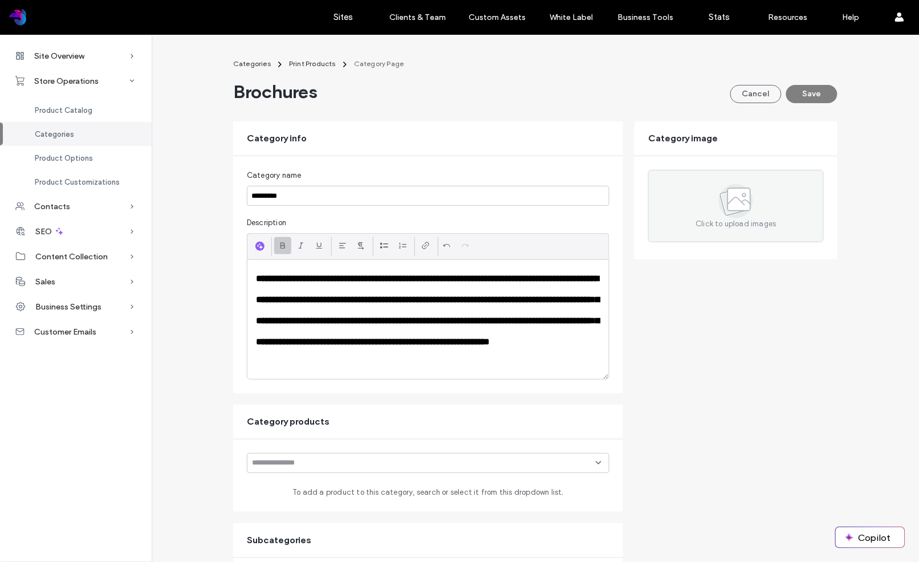
click at [283, 244] on icon at bounding box center [282, 245] width 9 height 9
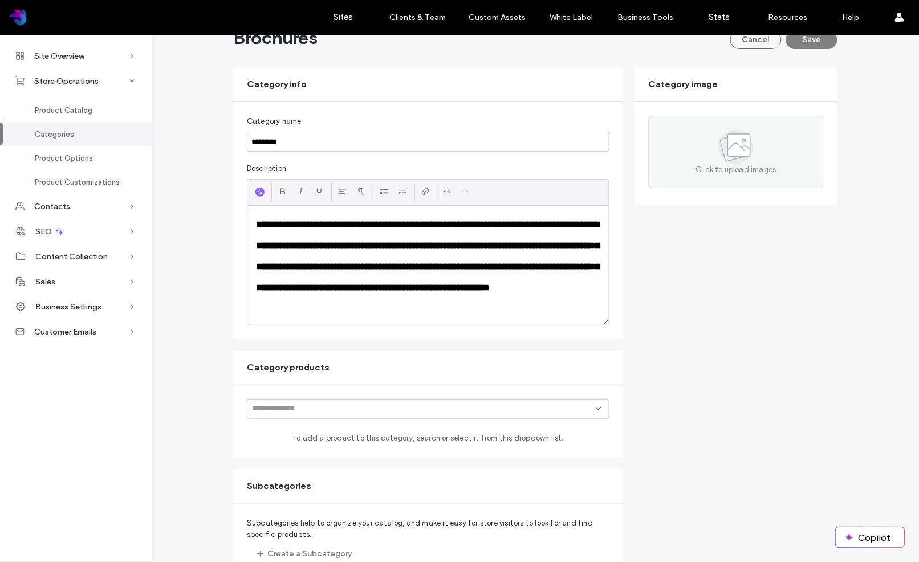
click at [351, 417] on div at bounding box center [428, 409] width 363 height 20
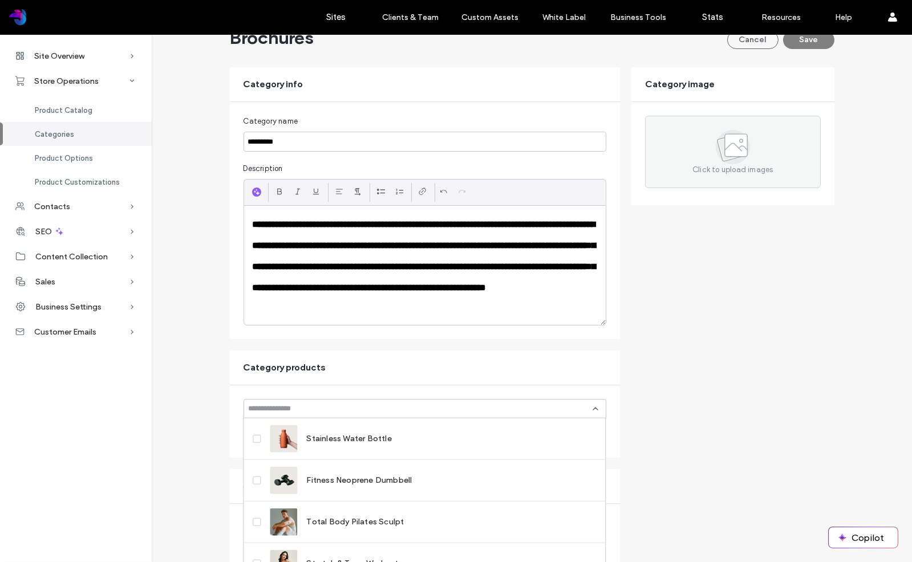
click at [356, 379] on div "Category products" at bounding box center [425, 368] width 390 height 34
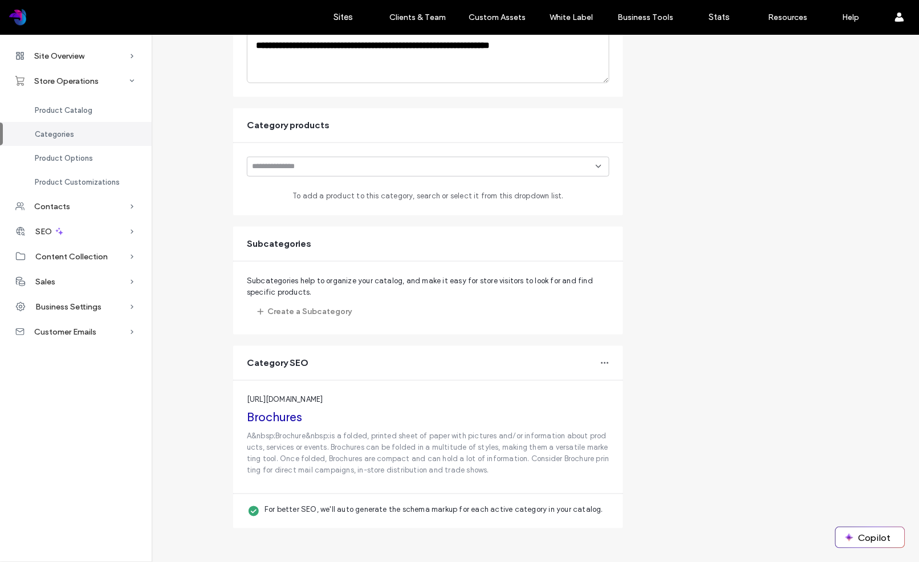
scroll to position [0, 0]
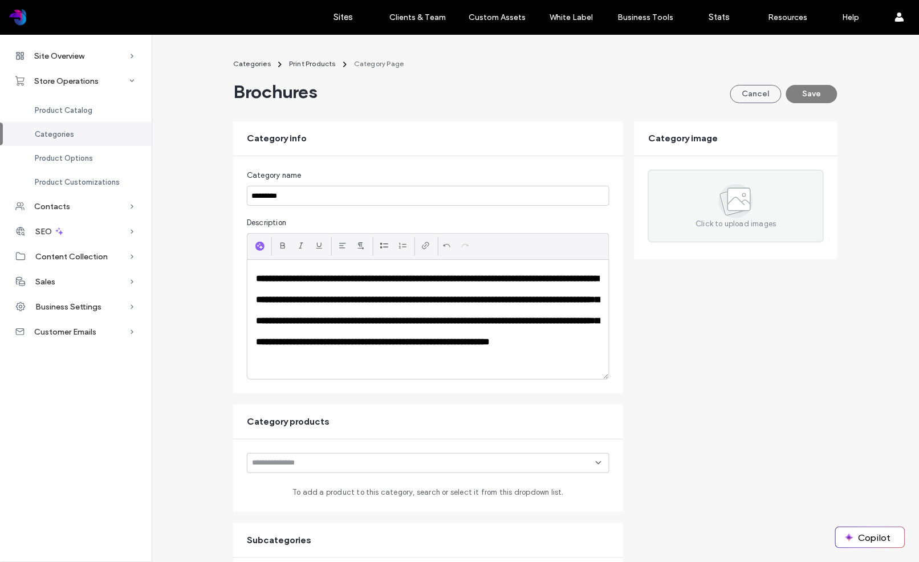
click at [567, 104] on main "**********" at bounding box center [535, 441] width 604 height 767
click at [811, 93] on button "Save" at bounding box center [811, 94] width 51 height 18
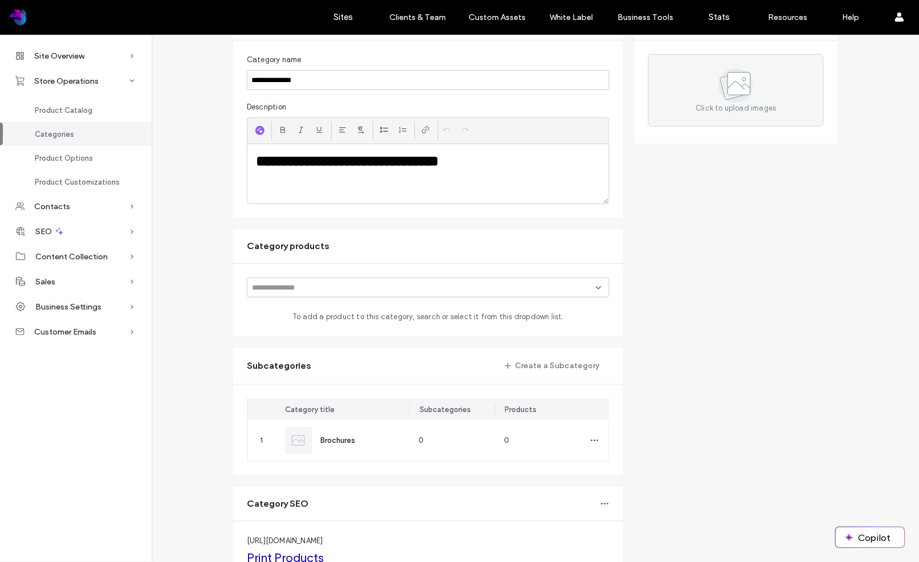
scroll to position [222, 0]
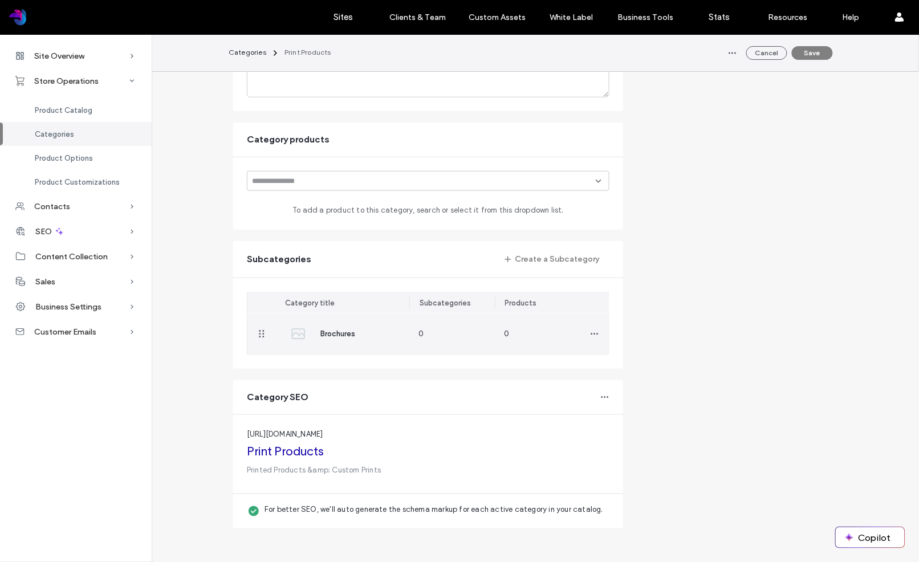
click at [296, 331] on img at bounding box center [298, 333] width 27 height 27
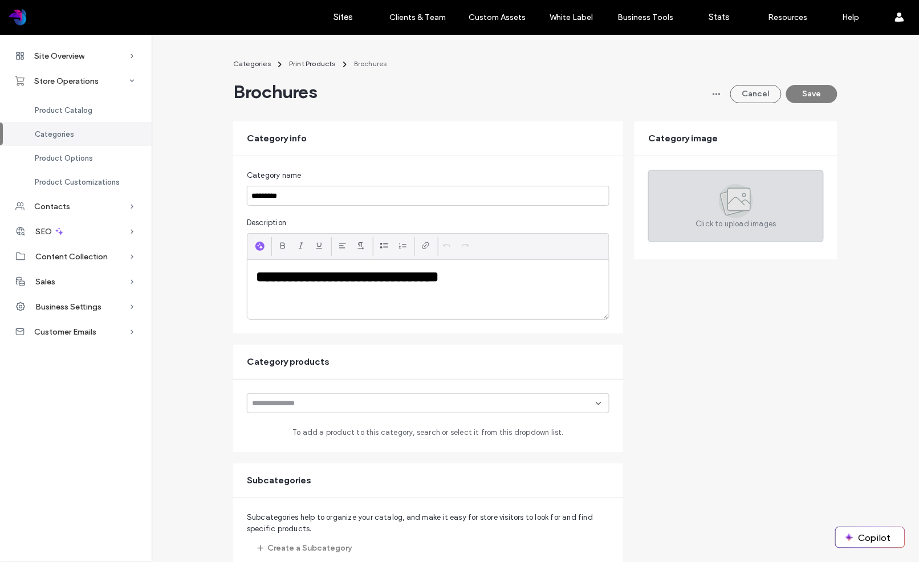
click at [738, 211] on icon at bounding box center [736, 201] width 34 height 34
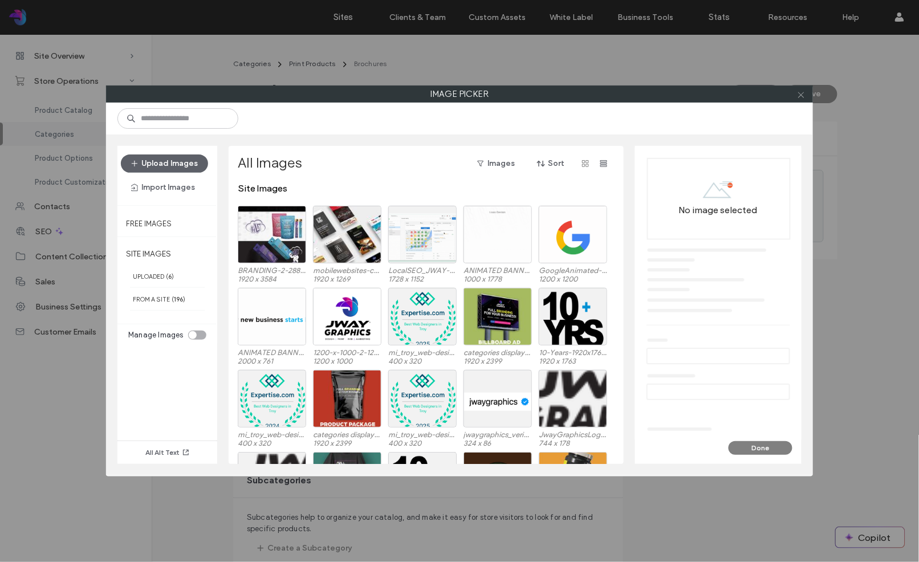
click at [801, 93] on icon at bounding box center [801, 95] width 9 height 9
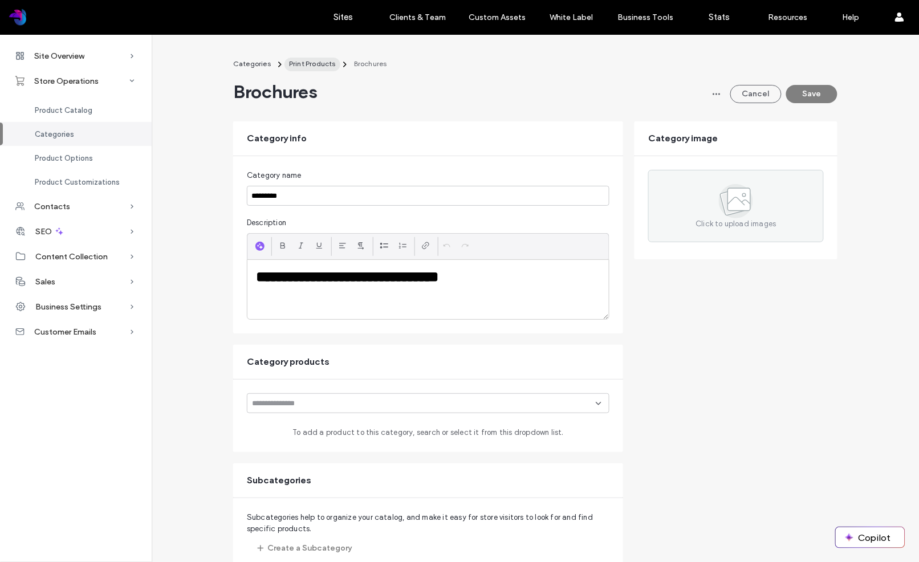
click at [312, 63] on span "Print Products" at bounding box center [312, 63] width 47 height 9
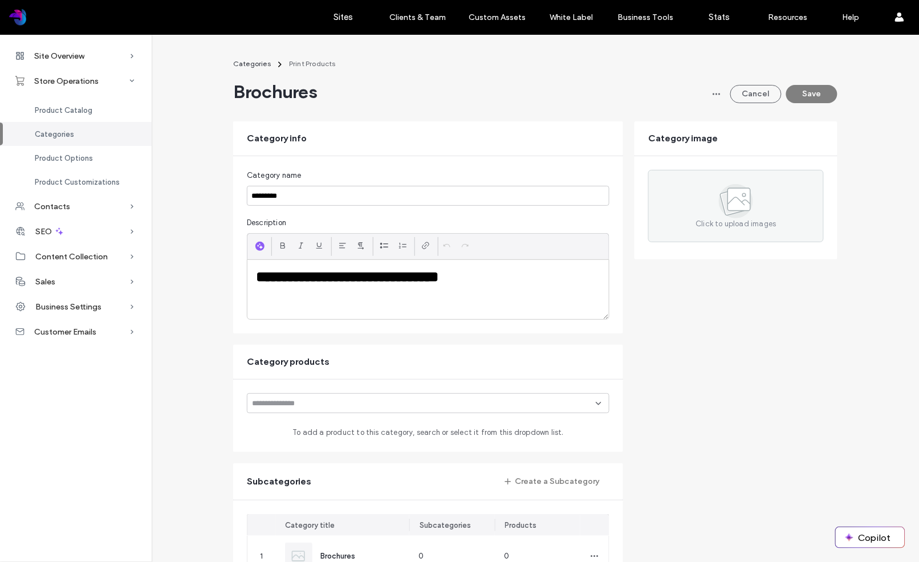
type input "**********"
click at [251, 65] on span "Categories" at bounding box center [252, 63] width 38 height 9
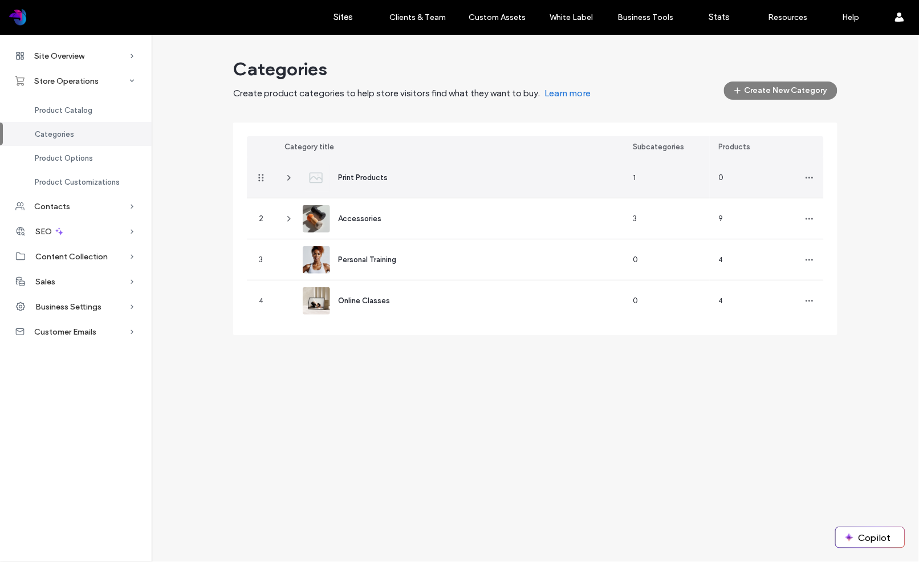
click at [368, 178] on span "Print Products" at bounding box center [363, 177] width 50 height 9
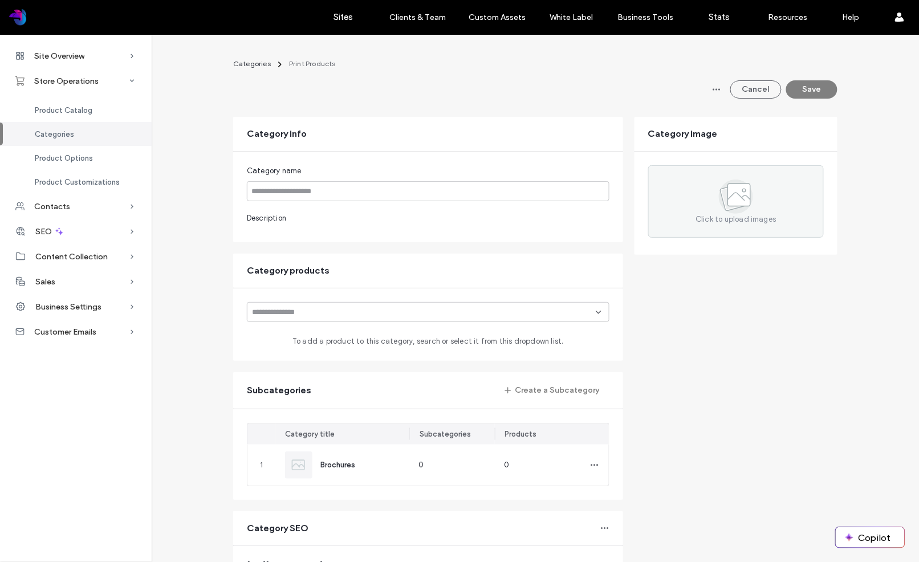
type input "**********"
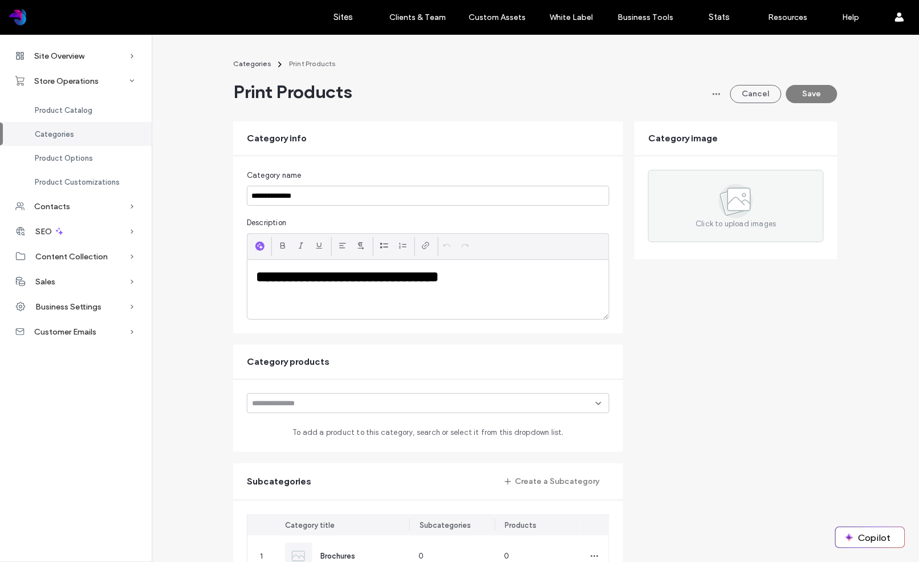
click at [807, 97] on button "Save" at bounding box center [811, 94] width 51 height 18
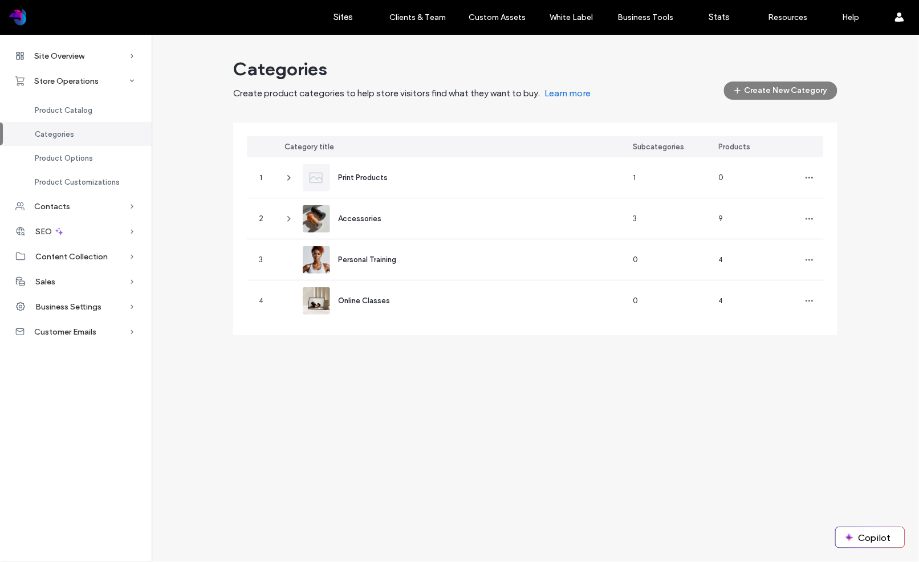
click at [568, 96] on link "Learn more" at bounding box center [567, 93] width 46 height 11
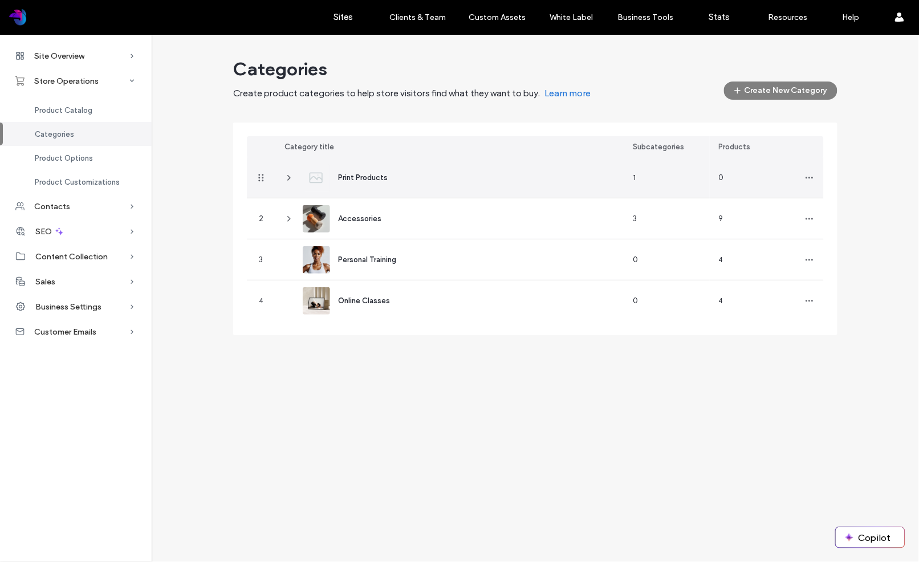
click at [314, 176] on img at bounding box center [316, 177] width 27 height 27
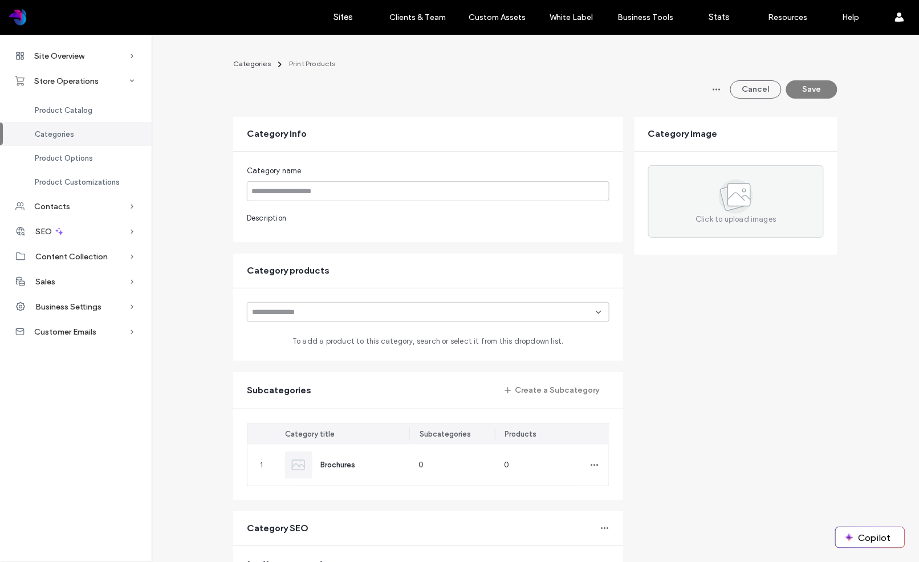
type input "**********"
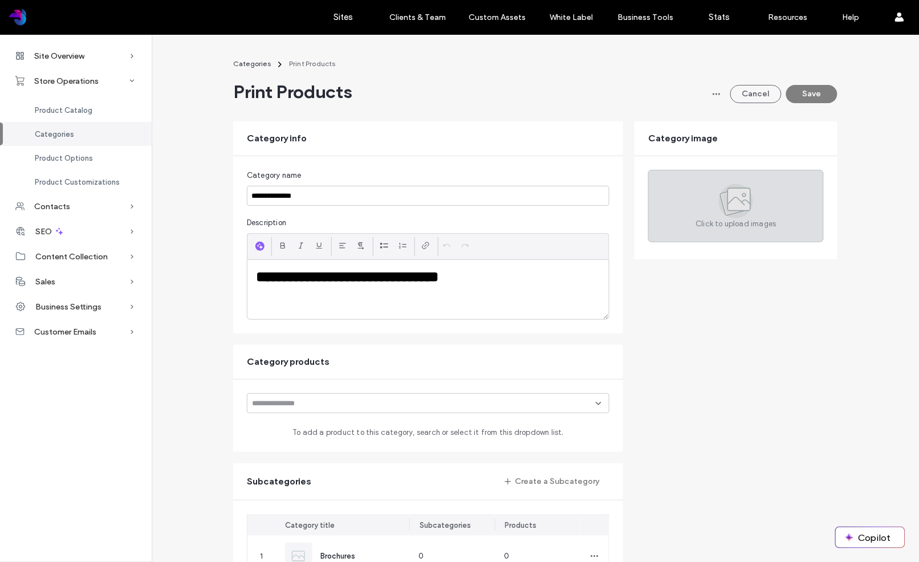
click at [753, 215] on div "Click to upload images" at bounding box center [736, 206] width 176 height 72
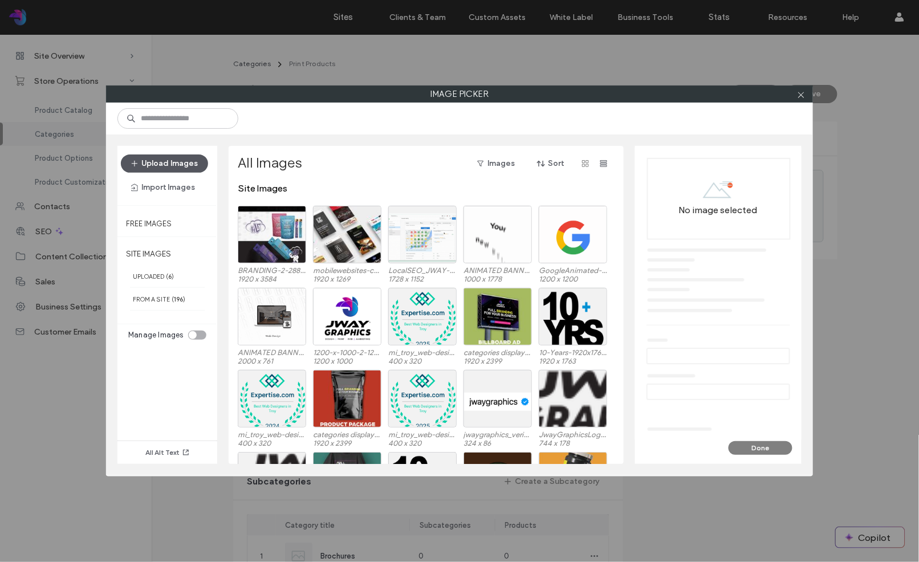
click at [162, 163] on button "Upload Images" at bounding box center [164, 163] width 87 height 18
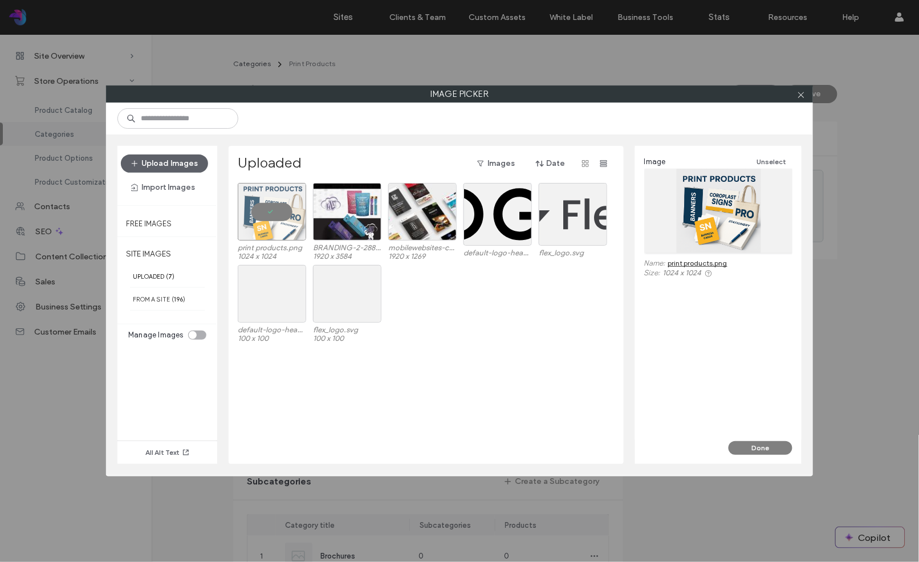
click at [752, 449] on button "Done" at bounding box center [761, 448] width 64 height 14
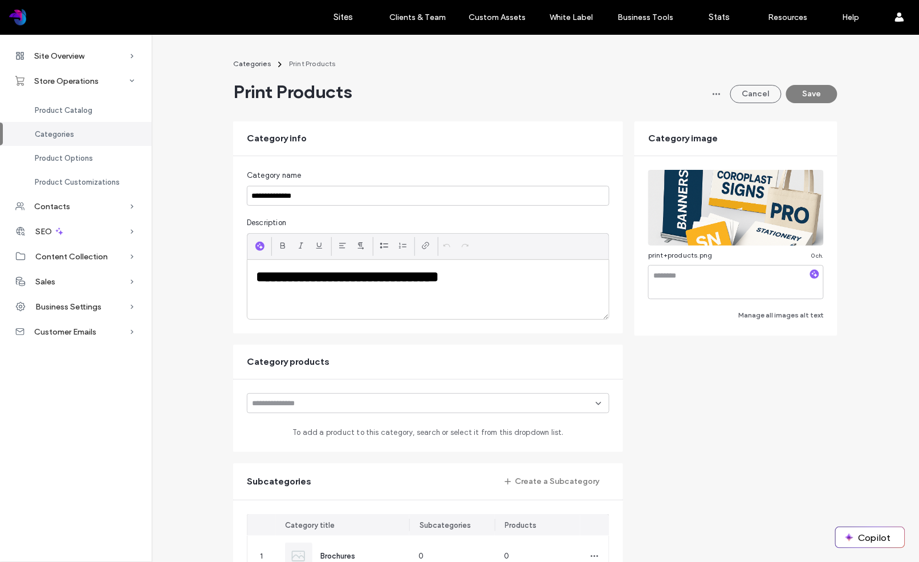
drag, startPoint x: 798, startPoint y: 95, endPoint x: 722, endPoint y: 84, distance: 76.6
click at [798, 95] on button "Save" at bounding box center [811, 94] width 51 height 18
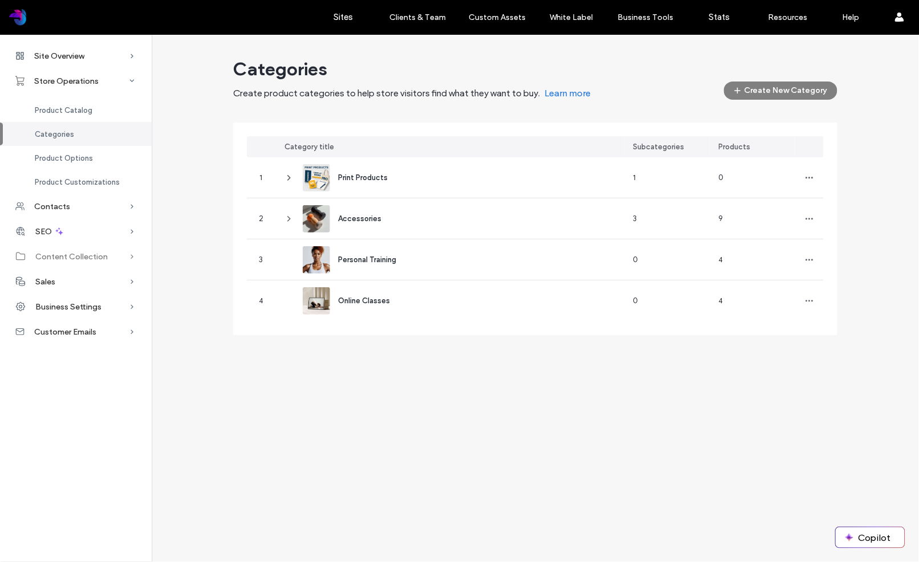
click at [76, 257] on span "Content Collection" at bounding box center [71, 257] width 72 height 10
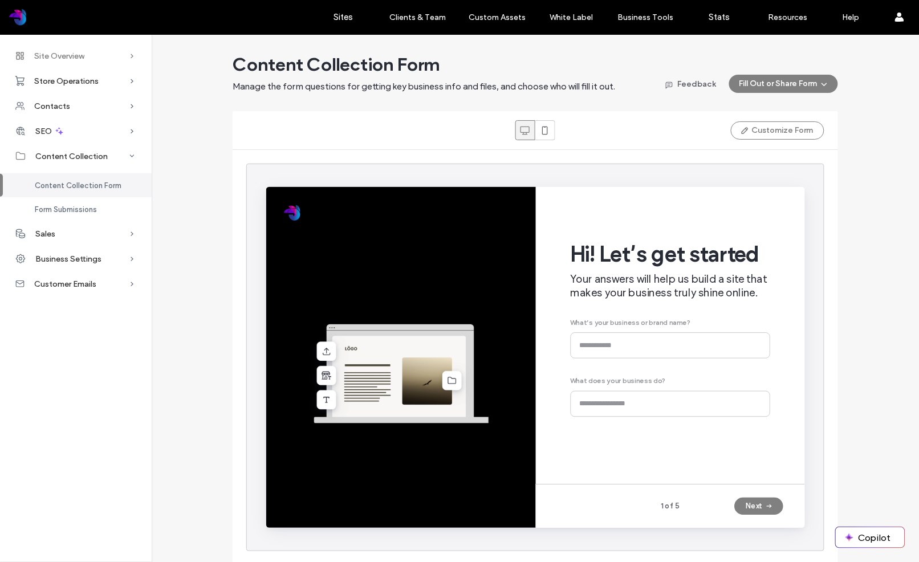
click at [64, 58] on span "Site Overview" at bounding box center [59, 56] width 50 height 10
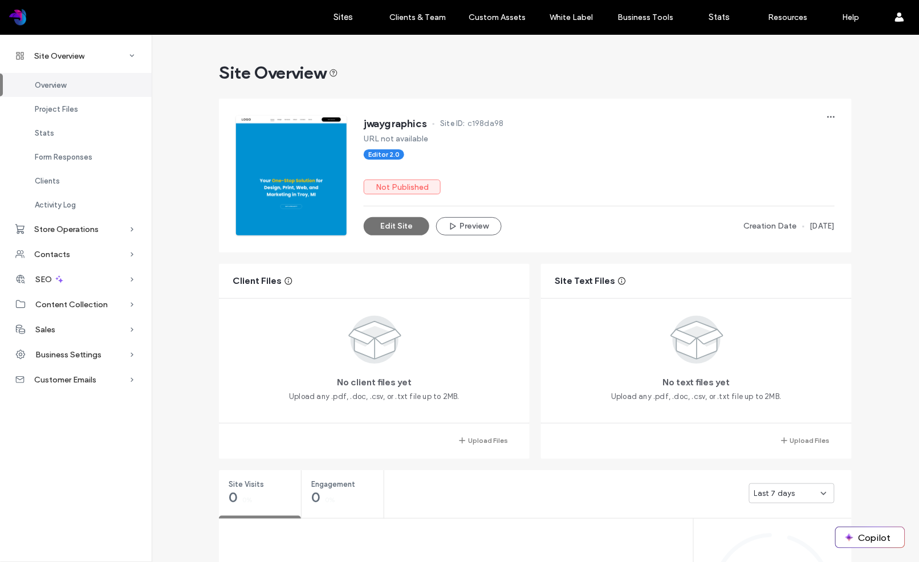
click at [394, 229] on button "Edit Site" at bounding box center [397, 226] width 66 height 18
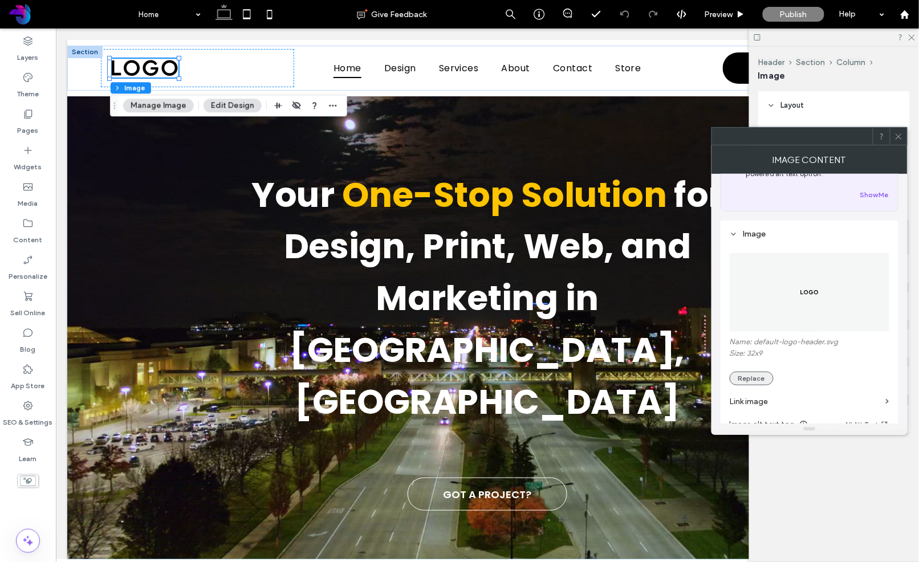
scroll to position [78, 0]
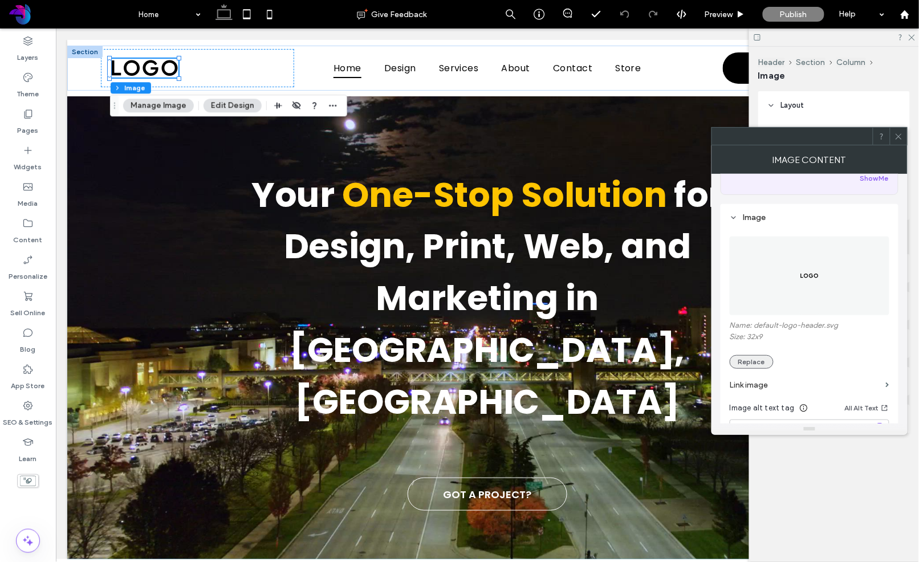
click at [760, 360] on button "Replace" at bounding box center [752, 362] width 44 height 14
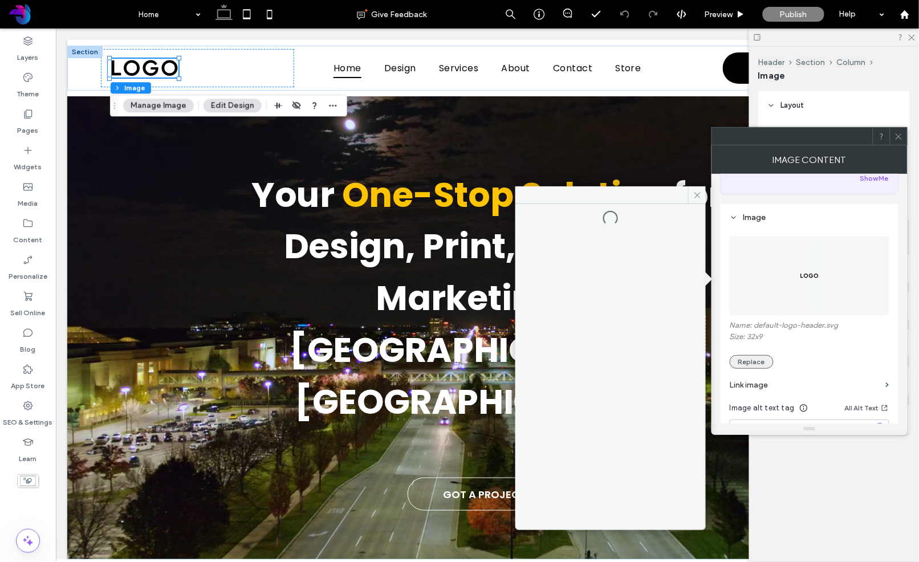
scroll to position [78, 0]
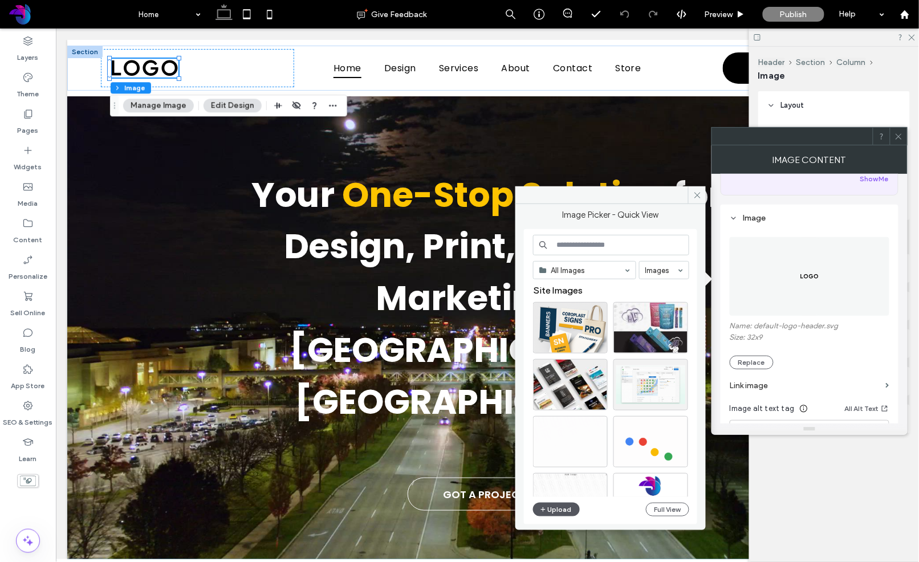
click at [561, 508] on button "Upload" at bounding box center [556, 510] width 47 height 14
click at [656, 481] on div "Select" at bounding box center [650, 498] width 75 height 51
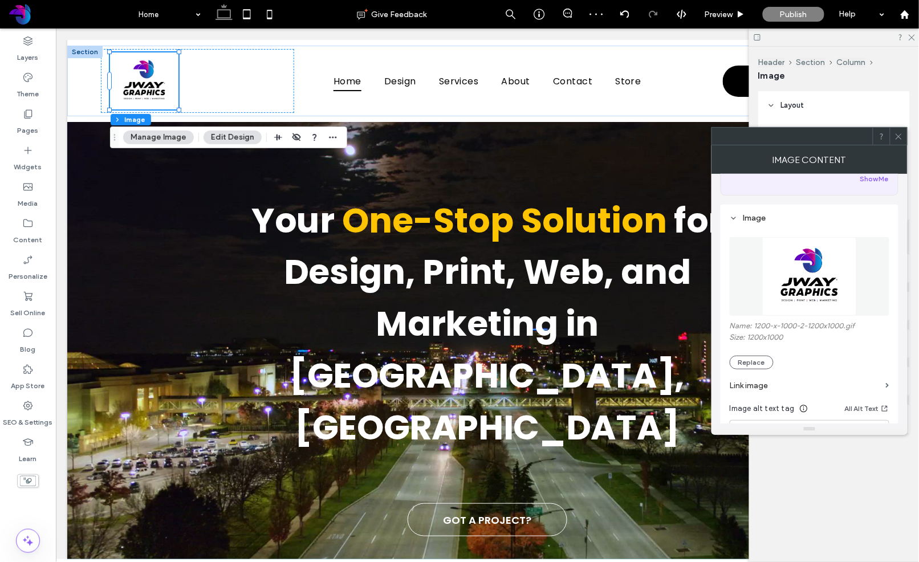
click at [900, 137] on icon at bounding box center [898, 136] width 9 height 9
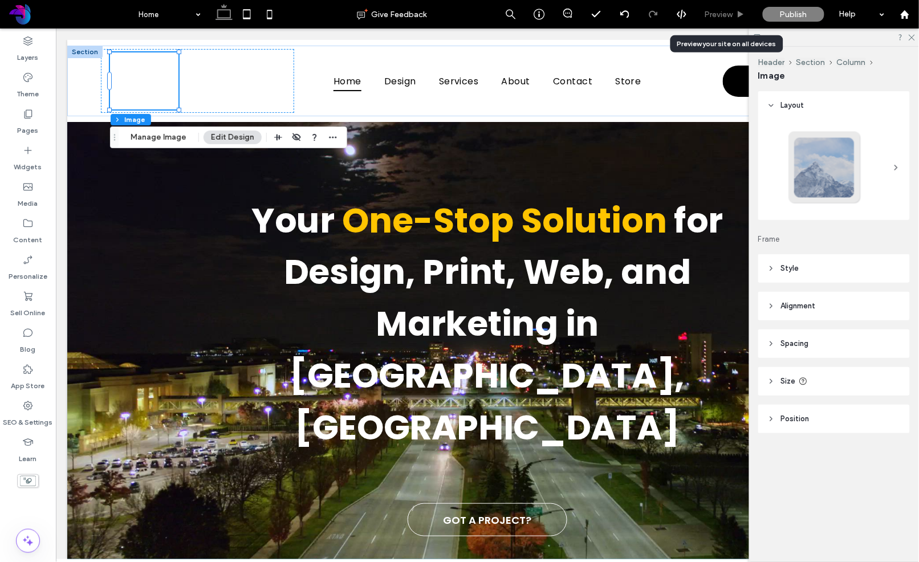
click at [732, 18] on span "Preview" at bounding box center [719, 15] width 29 height 10
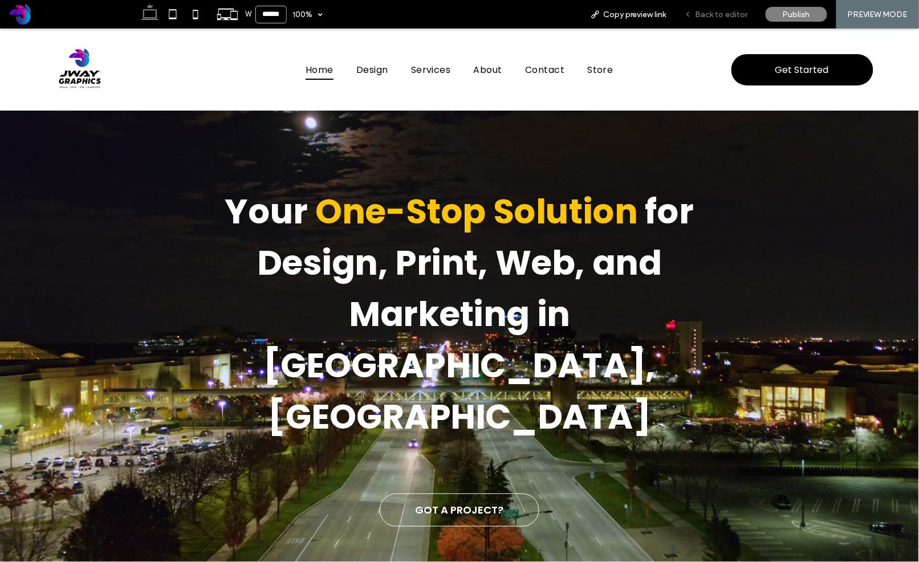
click at [732, 18] on span "Back to editor" at bounding box center [721, 15] width 52 height 10
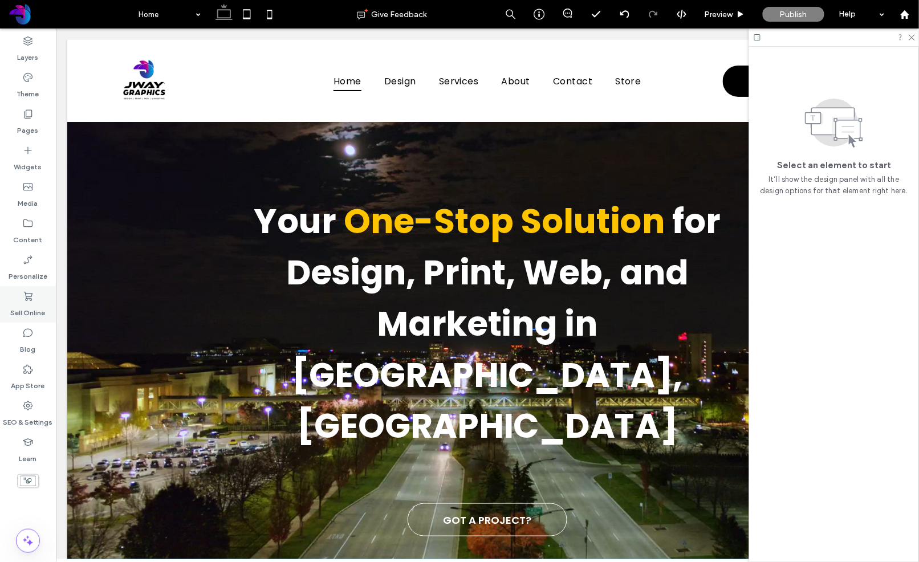
click at [22, 303] on label "Sell Online" at bounding box center [28, 310] width 35 height 16
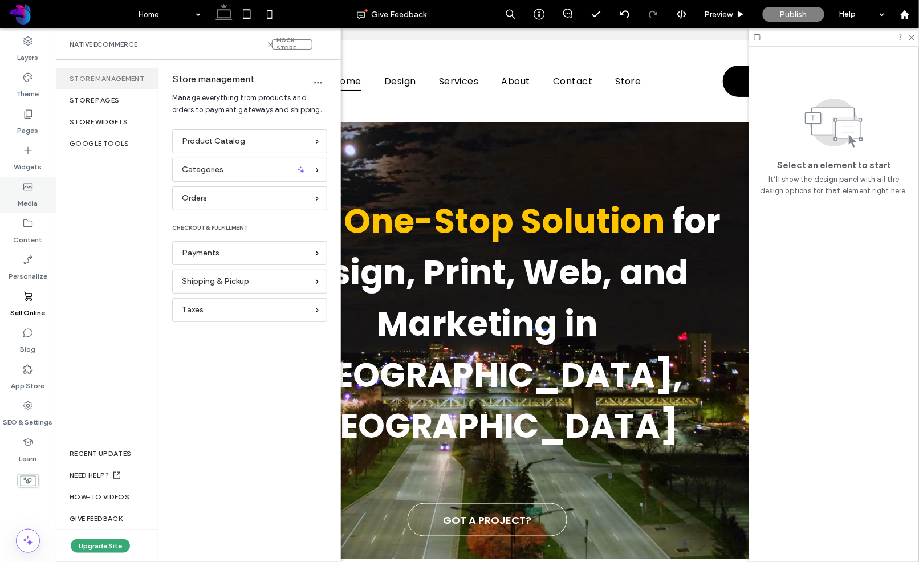
click at [28, 197] on label "Media" at bounding box center [28, 201] width 20 height 16
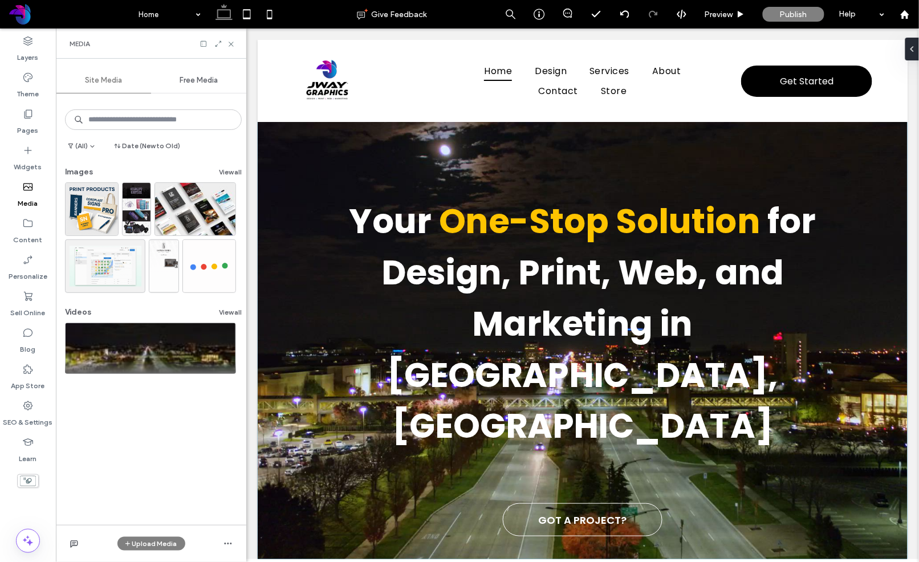
drag, startPoint x: 176, startPoint y: 448, endPoint x: 172, endPoint y: 442, distance: 6.5
click at [176, 447] on div "(All) Date (New to Old) Images View all Videos View all" at bounding box center [151, 310] width 190 height 429
click at [229, 542] on icon "button" at bounding box center [227, 543] width 9 height 9
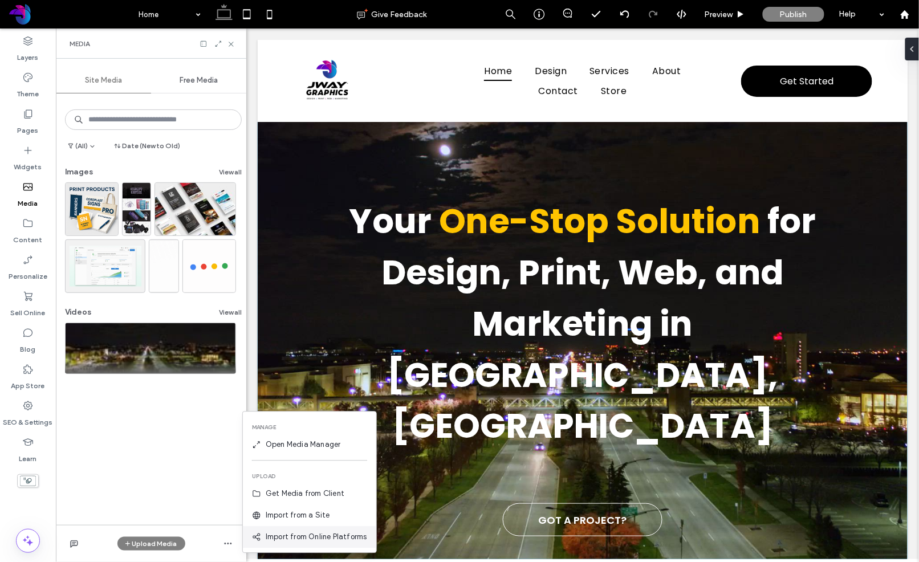
click at [284, 536] on span "Import from Online Platforms" at bounding box center [316, 537] width 101 height 11
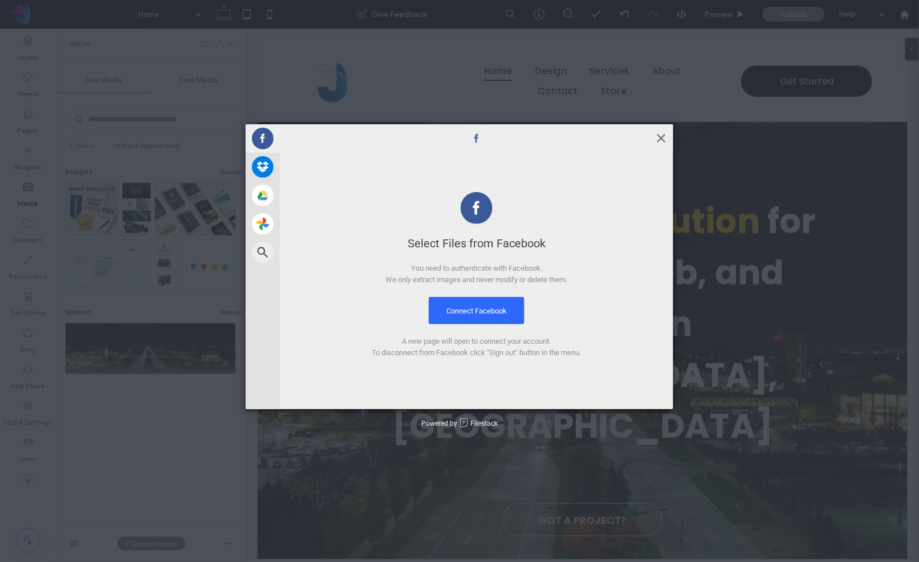
click at [664, 135] on span at bounding box center [661, 138] width 13 height 13
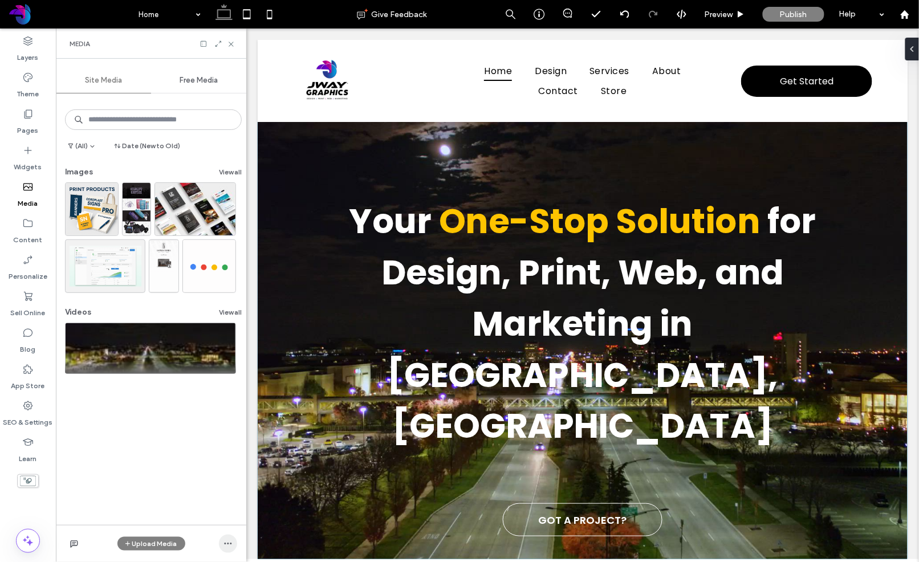
click at [234, 542] on span "button" at bounding box center [228, 544] width 18 height 18
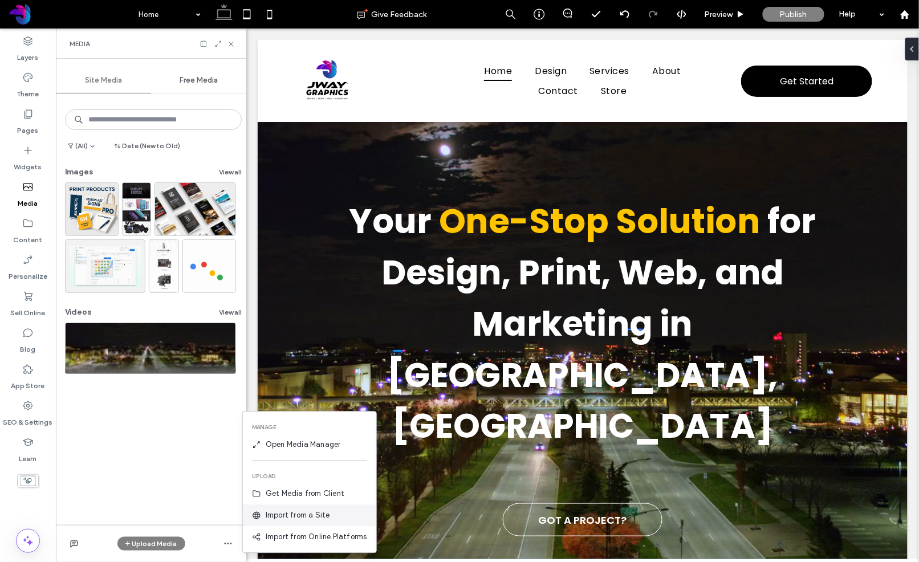
click at [282, 515] on span "Import from a Site" at bounding box center [298, 515] width 64 height 11
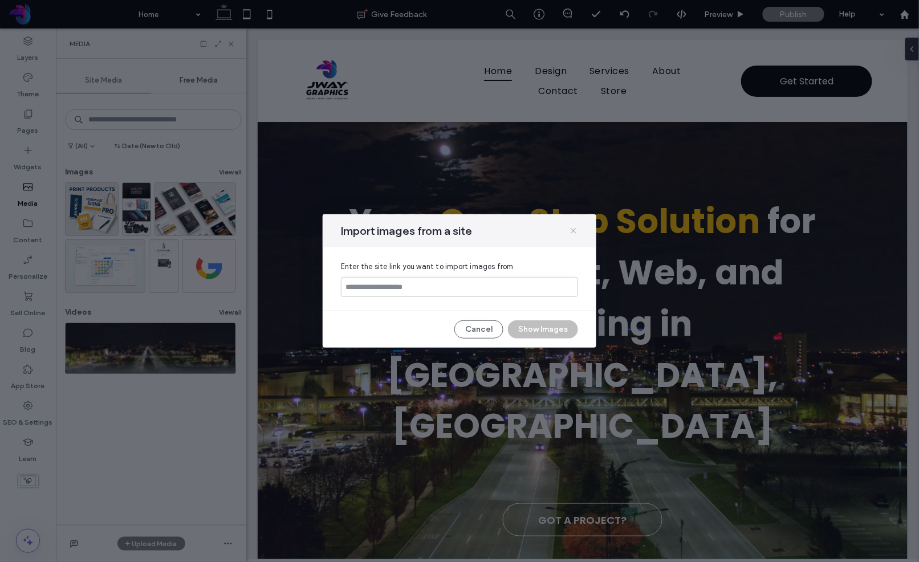
click at [573, 229] on icon at bounding box center [573, 230] width 9 height 9
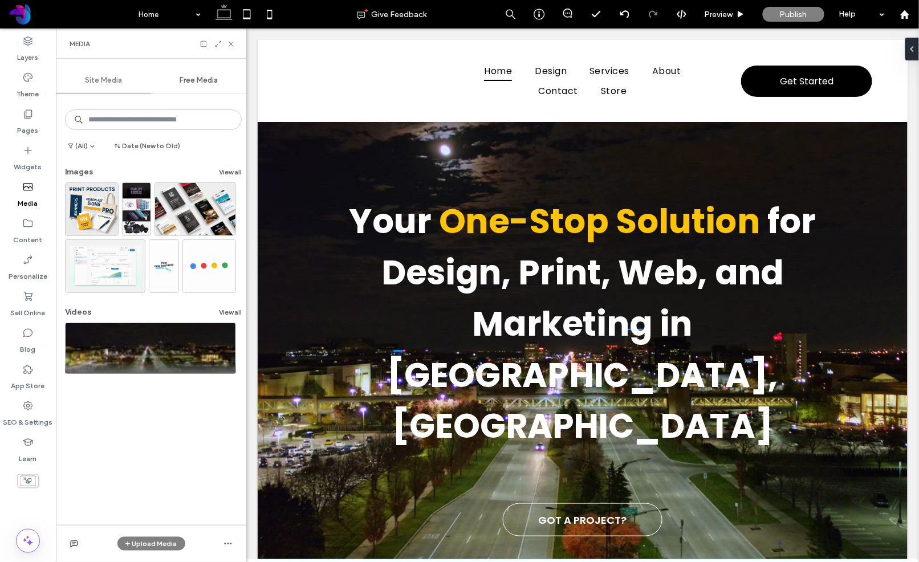
click at [140, 408] on div "(All) Date (New to Old) Images View all Videos View all" at bounding box center [151, 310] width 190 height 429
click at [202, 82] on span "Free Media" at bounding box center [199, 80] width 38 height 9
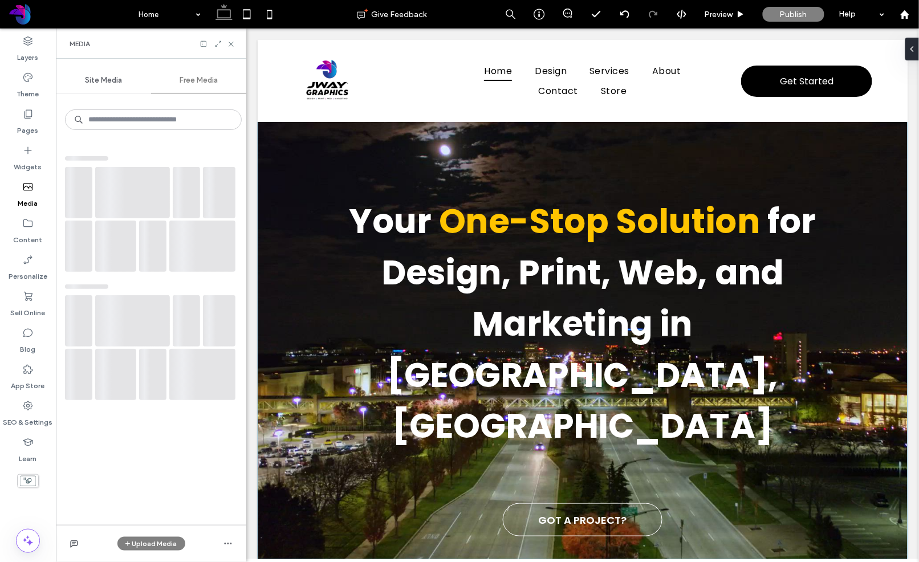
click at [112, 83] on span "Site Media" at bounding box center [103, 80] width 37 height 9
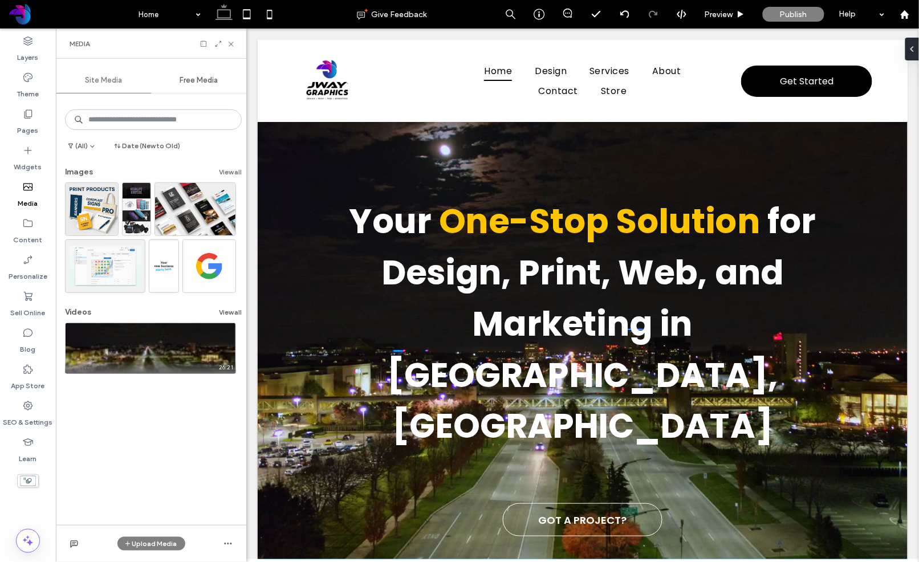
click at [225, 170] on button "View all" at bounding box center [230, 172] width 23 height 14
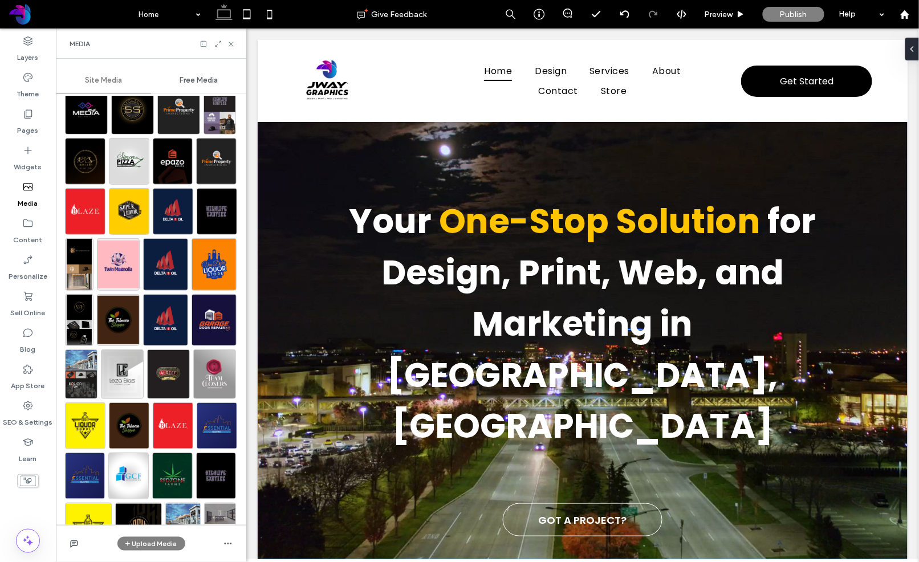
scroll to position [2640, 0]
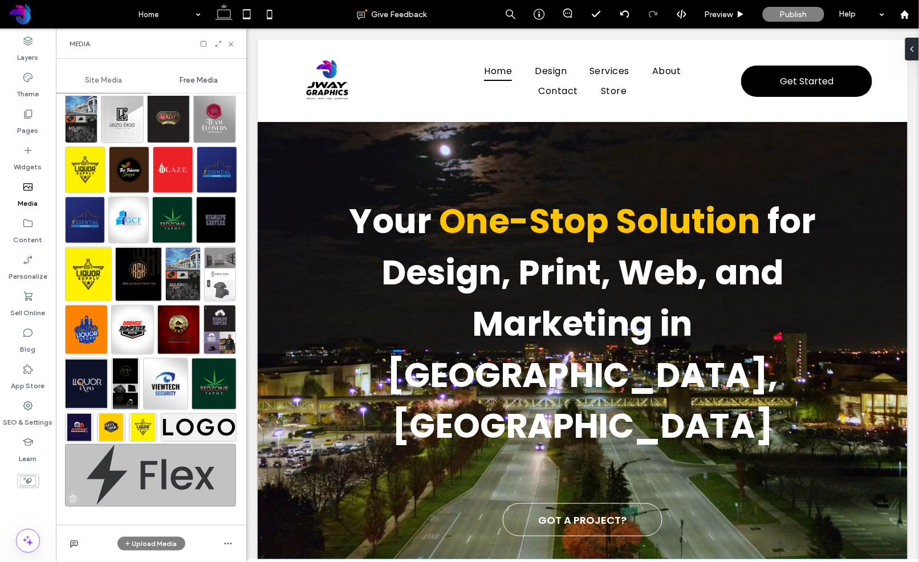
click at [71, 498] on icon "button" at bounding box center [72, 498] width 9 height 9
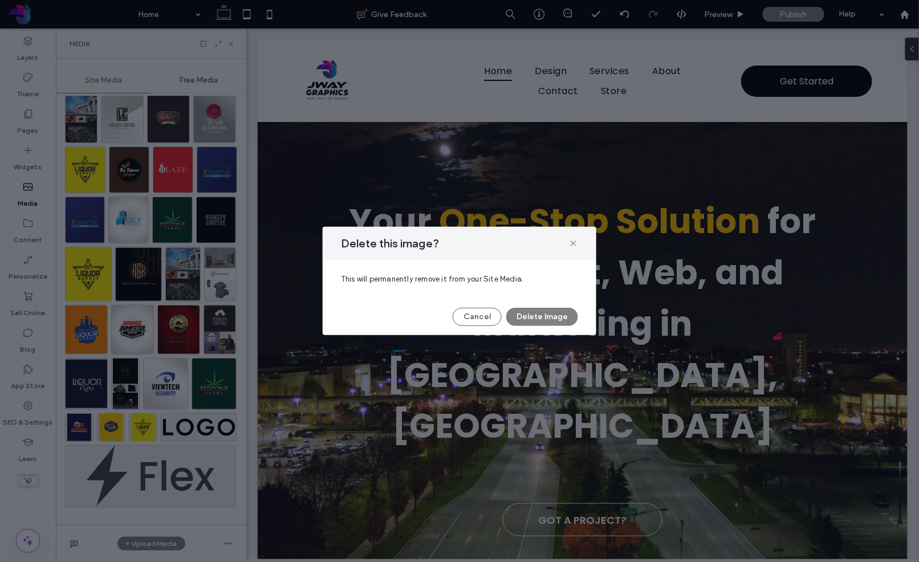
click at [531, 319] on button "Delete Image" at bounding box center [542, 317] width 72 height 18
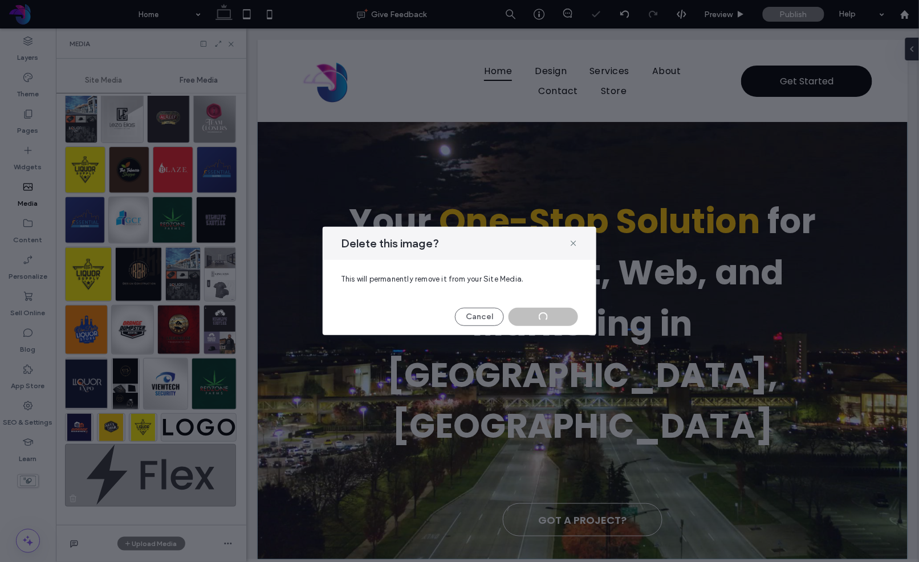
scroll to position [2574, 0]
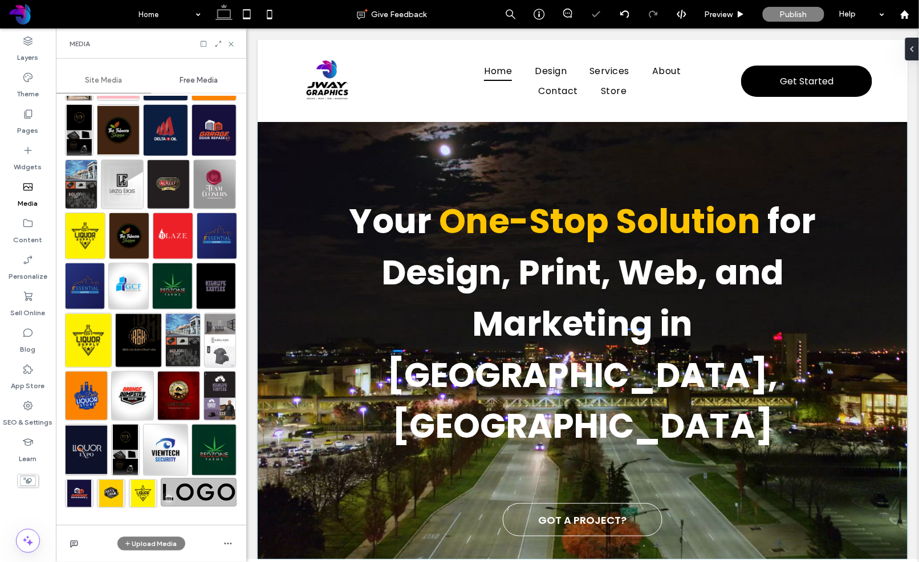
click at [168, 500] on icon "button" at bounding box center [168, 498] width 9 height 9
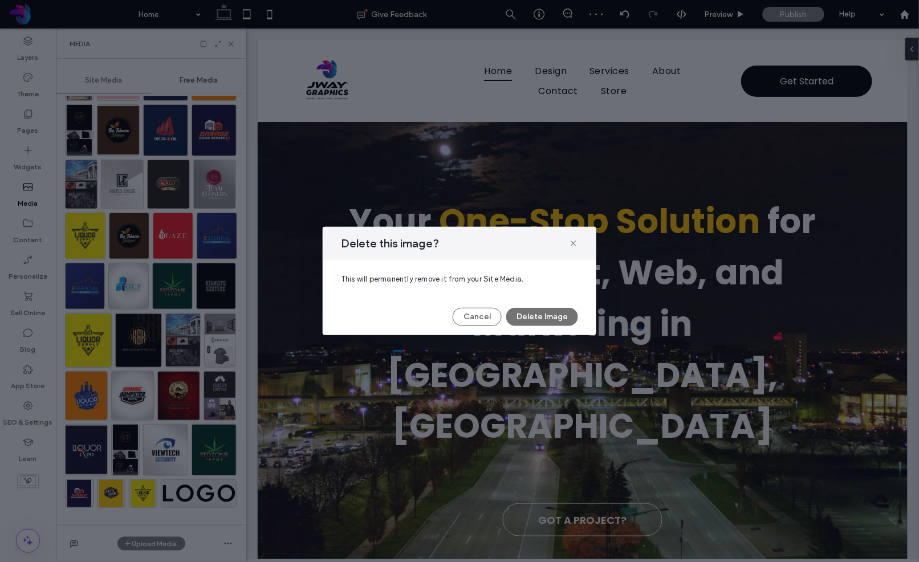
click at [572, 317] on button "Delete Image" at bounding box center [542, 317] width 72 height 18
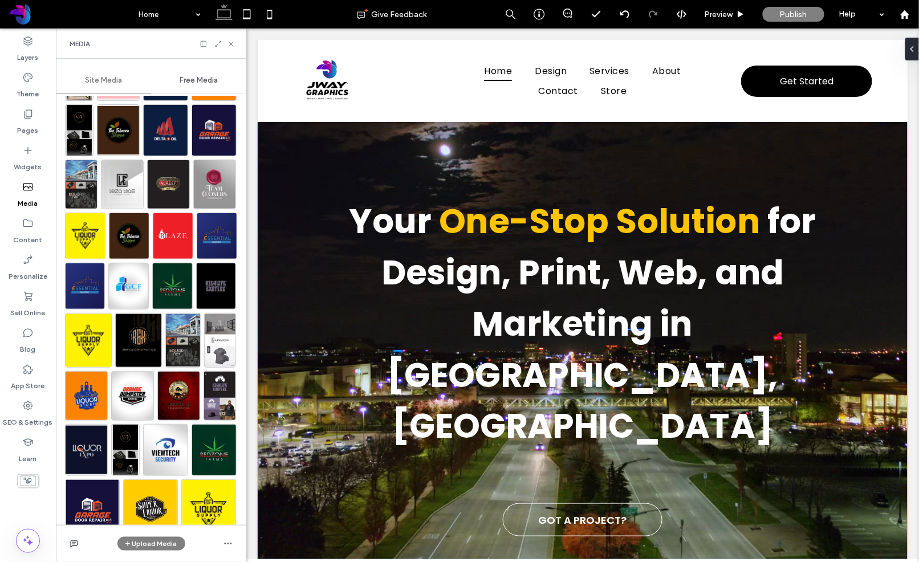
click at [26, 201] on label "Media" at bounding box center [28, 201] width 20 height 16
click at [29, 152] on icon at bounding box center [27, 150] width 11 height 11
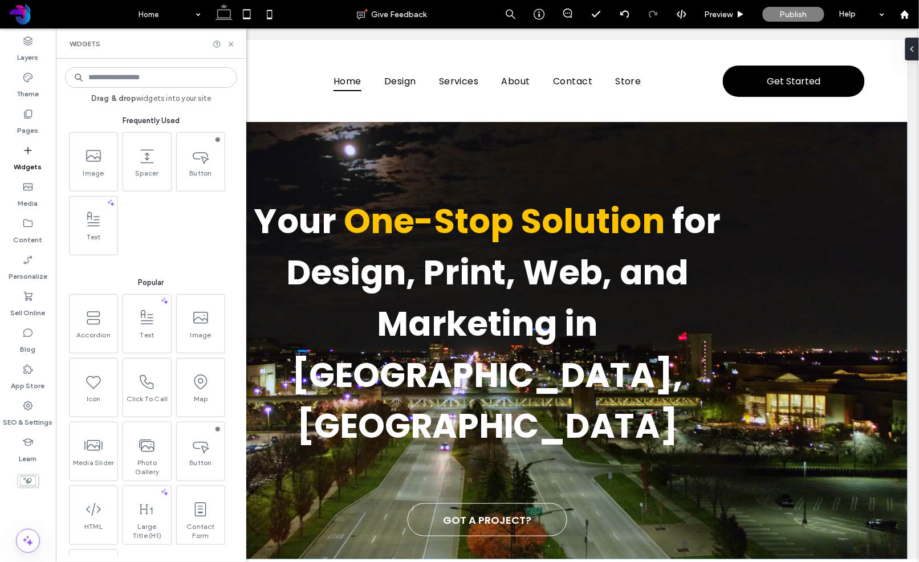
click at [29, 153] on icon at bounding box center [27, 150] width 11 height 11
click at [22, 307] on label "Sell Online" at bounding box center [28, 310] width 35 height 16
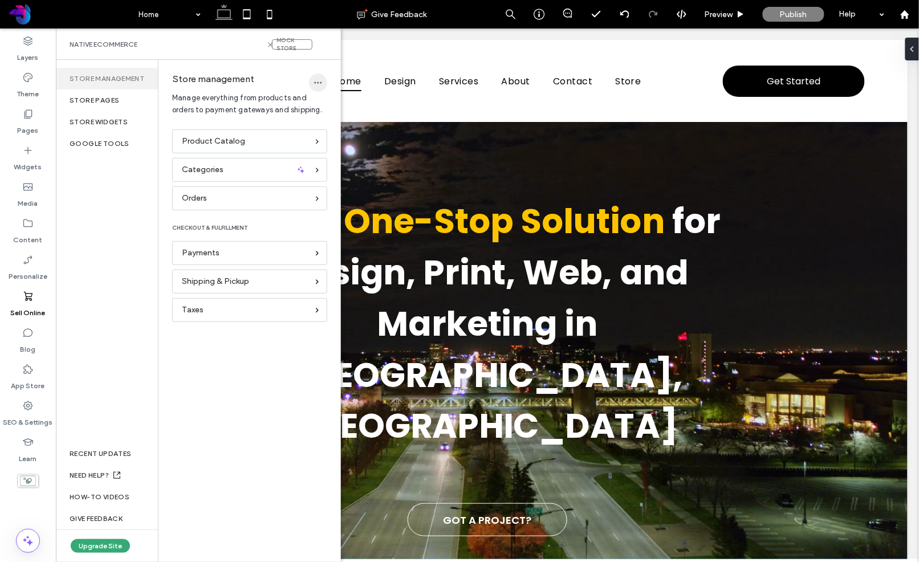
click at [315, 83] on use "button" at bounding box center [318, 83] width 7 height 2
click at [287, 82] on div "Store management" at bounding box center [249, 83] width 155 height 18
click at [322, 82] on icon "button" at bounding box center [318, 82] width 9 height 9
click at [284, 80] on div "Store management" at bounding box center [249, 83] width 155 height 18
click at [256, 139] on div "Product Catalog" at bounding box center [245, 141] width 126 height 13
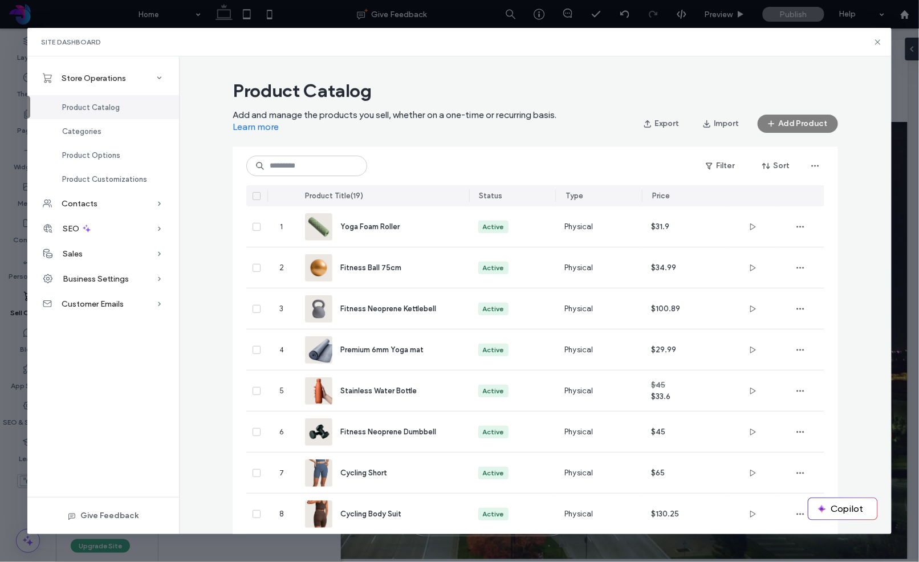
click at [680, 108] on div "Product Catalog Add and manage the products you sell, whether on a one-time or …" at bounding box center [535, 106] width 605 height 54
click at [722, 121] on button "Import" at bounding box center [720, 124] width 55 height 18
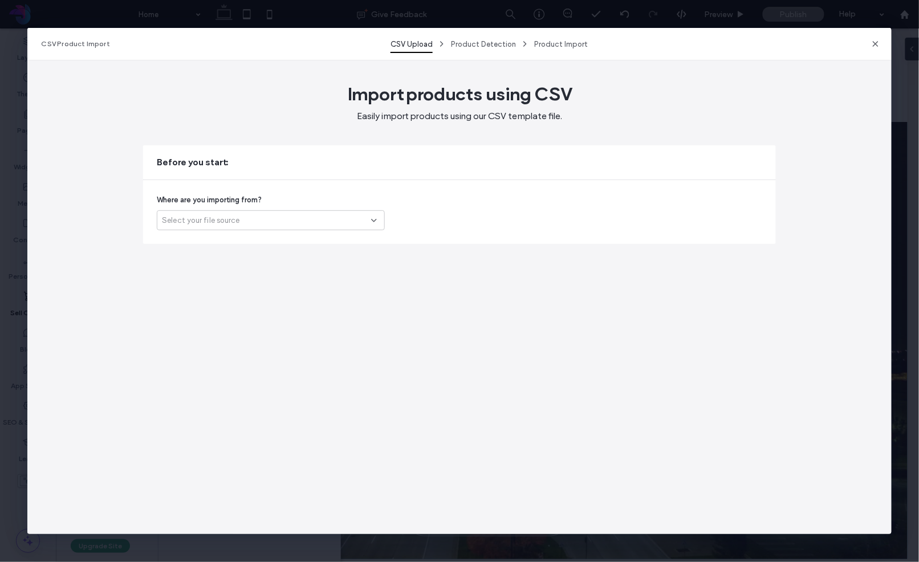
click at [360, 216] on div "Select your file source" at bounding box center [266, 220] width 209 height 11
click at [254, 242] on div "Another platform" at bounding box center [270, 240] width 227 height 20
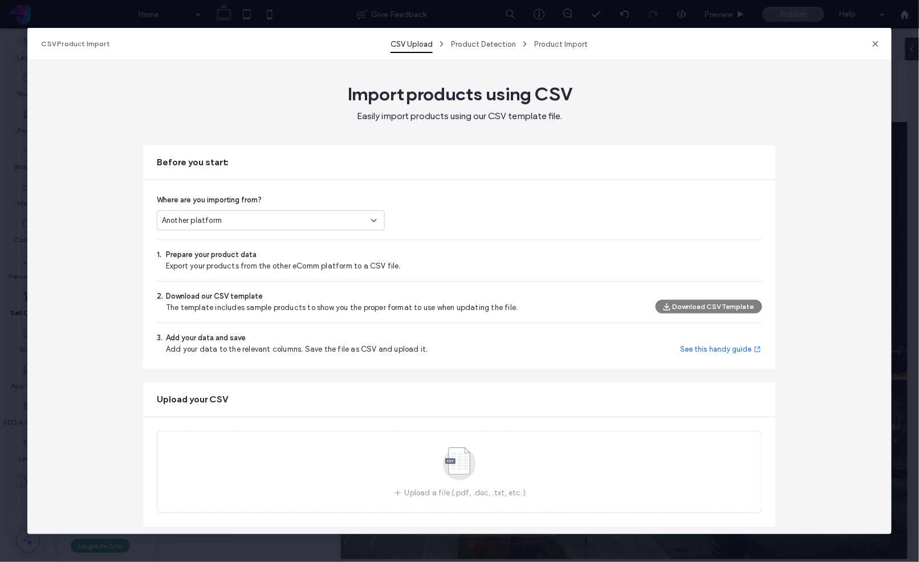
scroll to position [2, 0]
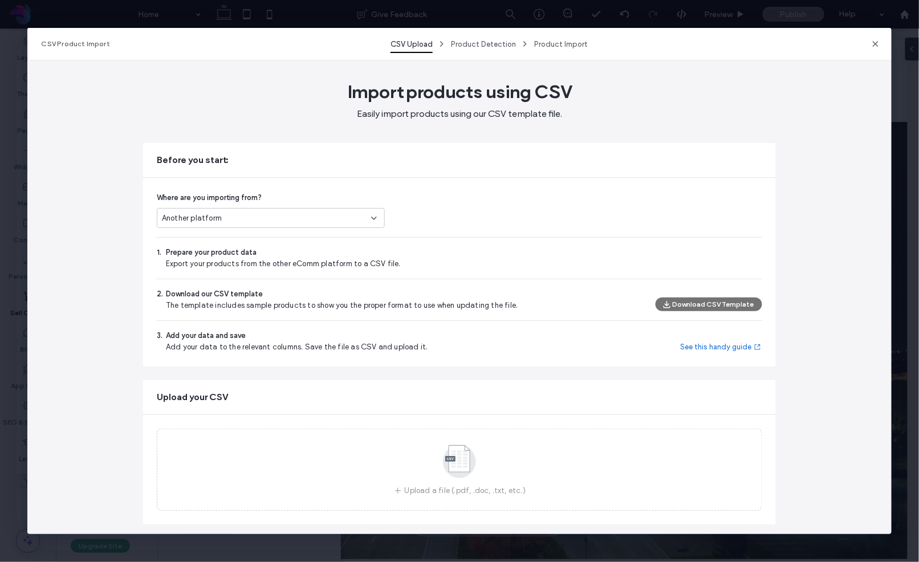
click at [733, 304] on button "Download CSV Template" at bounding box center [709, 305] width 107 height 14
drag, startPoint x: 624, startPoint y: 355, endPoint x: 691, endPoint y: 351, distance: 66.8
click at [624, 355] on div "Where are you importing from? Another platform 1. Prepare your product data Exp…" at bounding box center [459, 272] width 633 height 189
click at [672, 349] on div "3. Add your data and save Add your data to the relevant columns. Save the file …" at bounding box center [459, 341] width 605 height 23
click at [701, 347] on link "See this handy guide" at bounding box center [722, 346] width 82 height 11
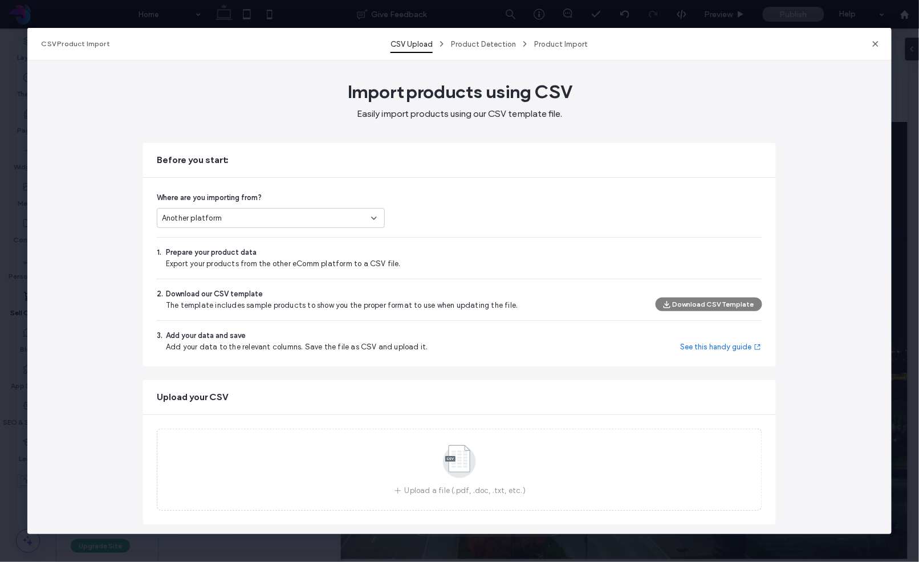
scroll to position [15, 0]
